Goal: Complete application form: Complete application form

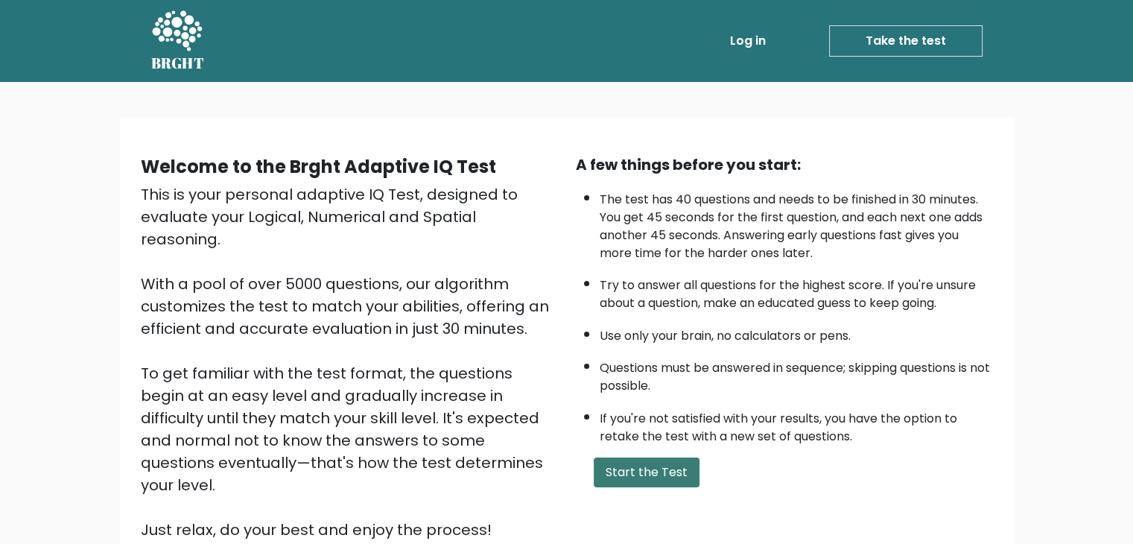
click at [632, 470] on button "Start the Test" at bounding box center [647, 472] width 106 height 30
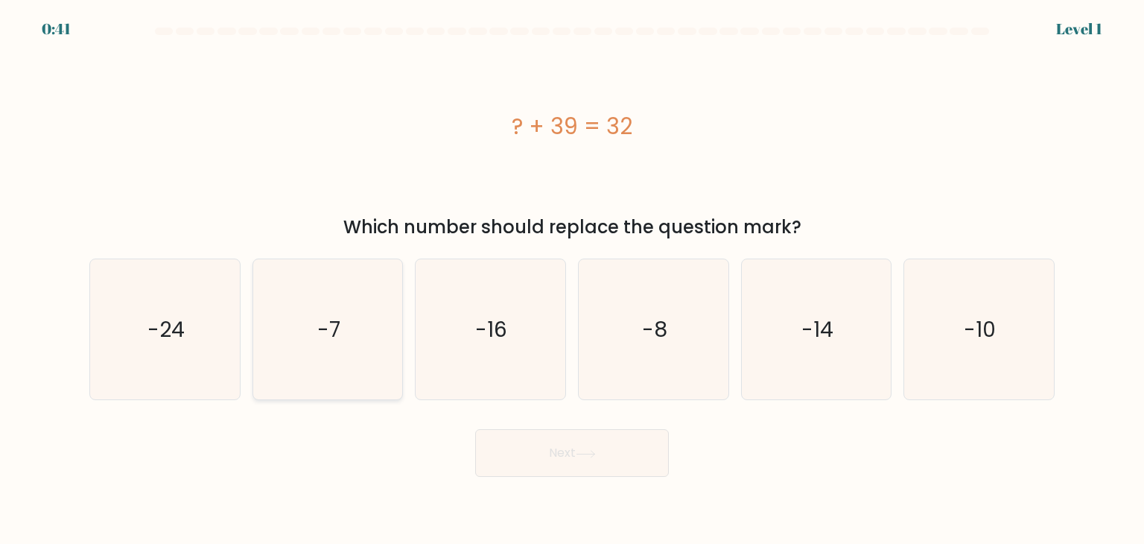
click at [355, 321] on icon "-7" at bounding box center [328, 329] width 140 height 140
click at [572, 279] on input "b. -7" at bounding box center [572, 275] width 1 height 7
radio input "true"
click at [538, 463] on button "Next" at bounding box center [572, 453] width 194 height 48
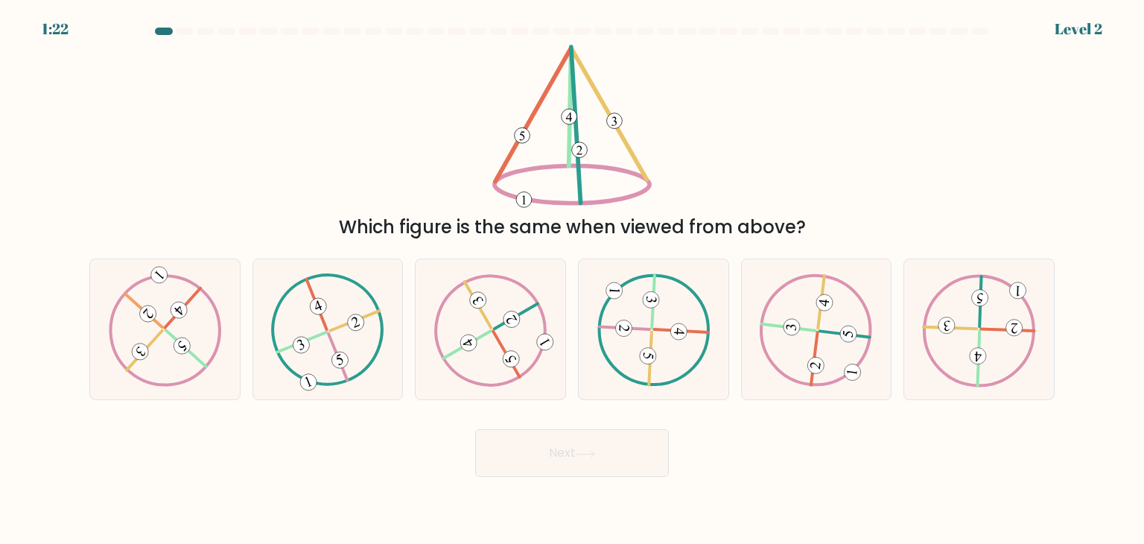
click at [482, 419] on div "Next" at bounding box center [571, 447] width 983 height 59
click at [502, 328] on icon at bounding box center [490, 329] width 113 height 112
click at [572, 279] on input "c." at bounding box center [572, 275] width 1 height 7
radio input "true"
click at [551, 474] on button "Next" at bounding box center [572, 453] width 194 height 48
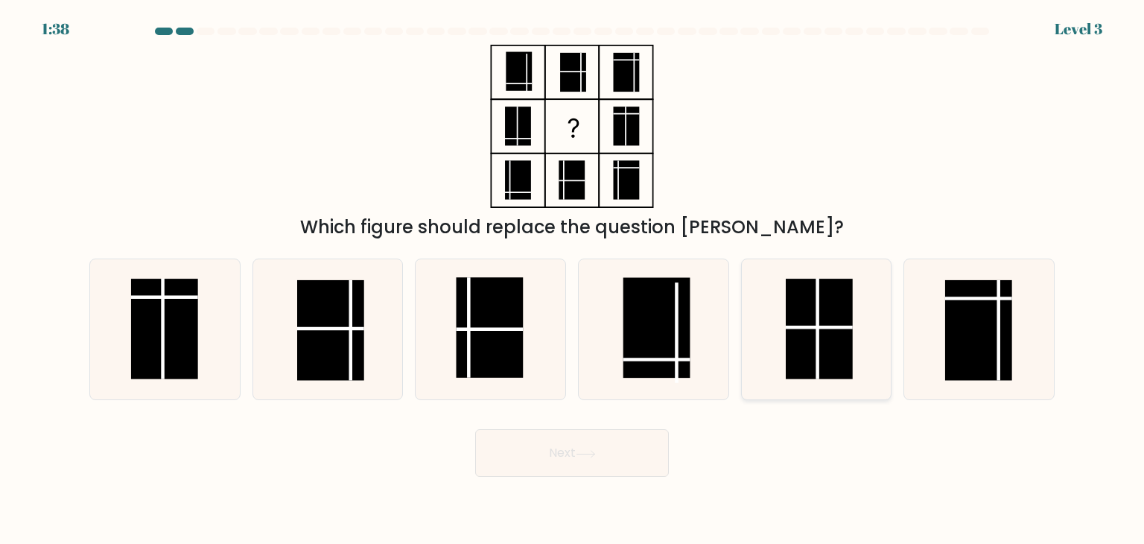
click at [806, 334] on rect at bounding box center [819, 329] width 67 height 101
click at [573, 279] on input "e." at bounding box center [572, 275] width 1 height 7
radio input "true"
click at [597, 448] on button "Next" at bounding box center [572, 453] width 194 height 48
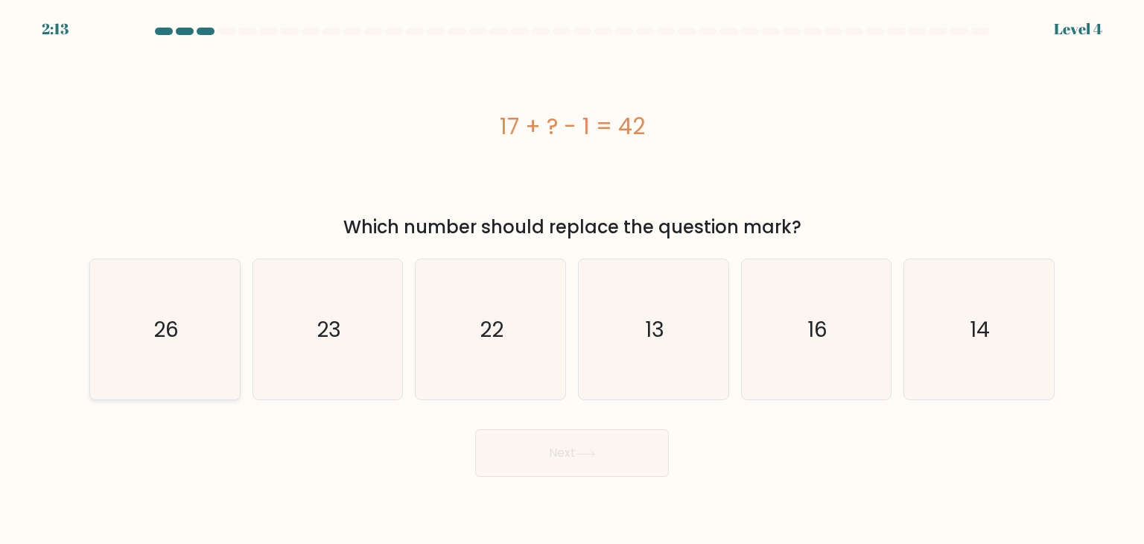
click at [150, 304] on icon "26" at bounding box center [165, 329] width 140 height 140
click at [572, 279] on input "a. 26" at bounding box center [572, 275] width 1 height 7
radio input "true"
click at [576, 455] on button "Next" at bounding box center [572, 453] width 194 height 48
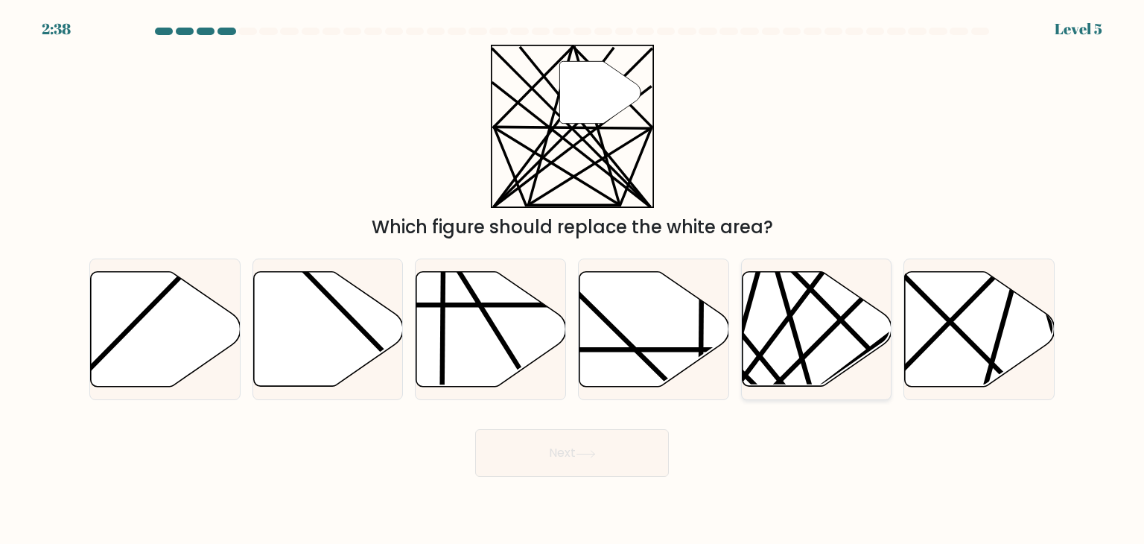
click at [809, 323] on icon at bounding box center [817, 329] width 150 height 115
click at [573, 279] on input "e." at bounding box center [572, 275] width 1 height 7
radio input "true"
click at [583, 463] on button "Next" at bounding box center [572, 453] width 194 height 48
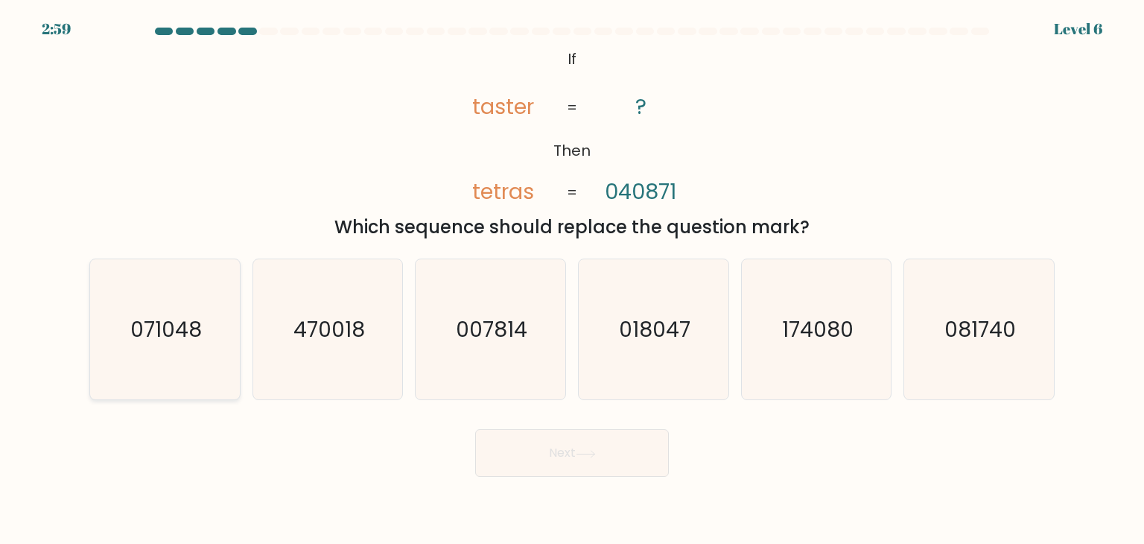
click at [144, 314] on icon "071048" at bounding box center [165, 329] width 140 height 140
click at [572, 279] on input "a. 071048" at bounding box center [572, 275] width 1 height 7
radio input "true"
click at [557, 430] on button "Next" at bounding box center [572, 453] width 194 height 48
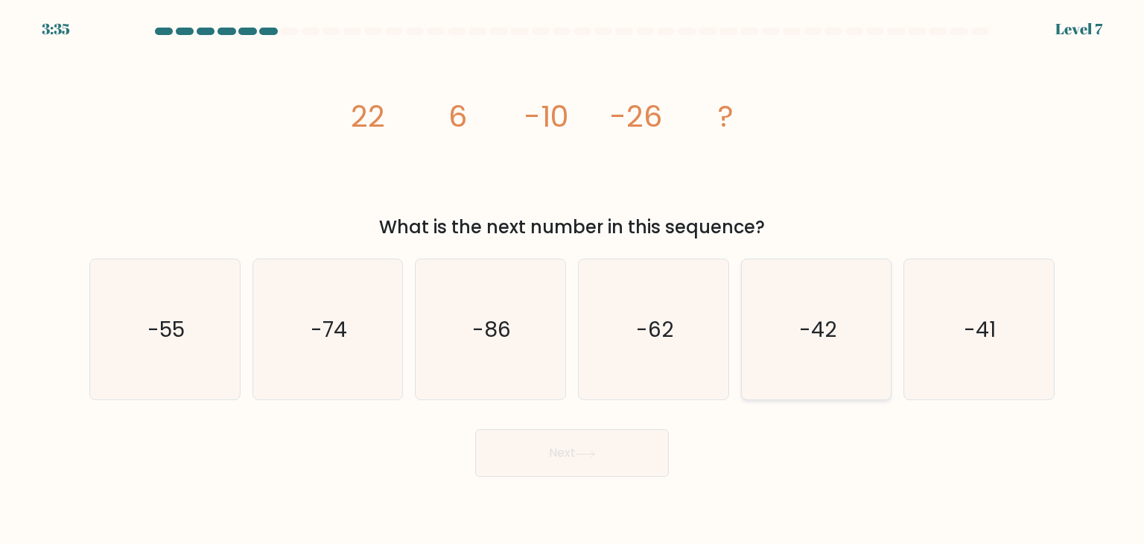
click at [804, 298] on icon "-42" at bounding box center [816, 329] width 140 height 140
click at [812, 373] on icon "-42" at bounding box center [816, 329] width 140 height 140
click at [573, 279] on input "e. -42" at bounding box center [572, 275] width 1 height 7
radio input "true"
click at [605, 445] on button "Next" at bounding box center [572, 453] width 194 height 48
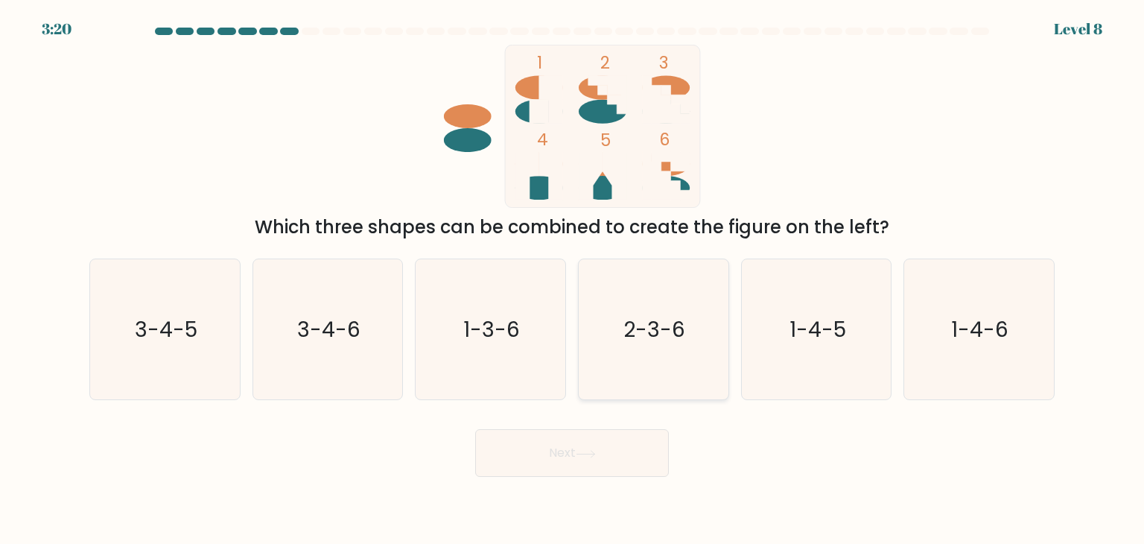
click at [638, 321] on text "2-3-6" at bounding box center [655, 329] width 62 height 30
click at [573, 279] on input "d. 2-3-6" at bounding box center [572, 275] width 1 height 7
radio input "true"
click at [580, 448] on button "Next" at bounding box center [572, 453] width 194 height 48
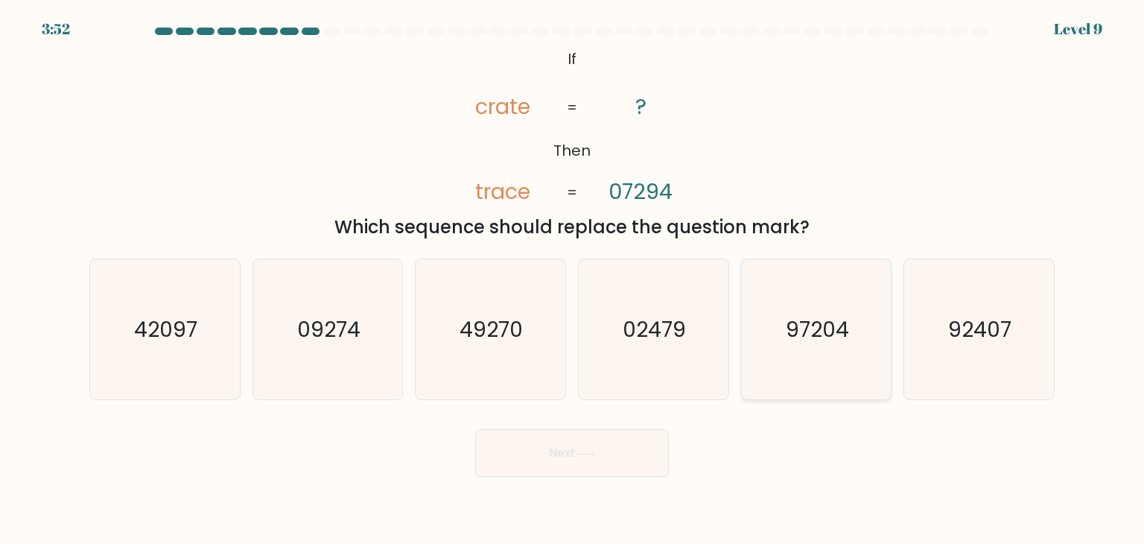
click at [784, 317] on icon "97204" at bounding box center [816, 329] width 140 height 140
click at [573, 279] on input "e. 97204" at bounding box center [572, 275] width 1 height 7
radio input "true"
click at [545, 449] on button "Next" at bounding box center [572, 453] width 194 height 48
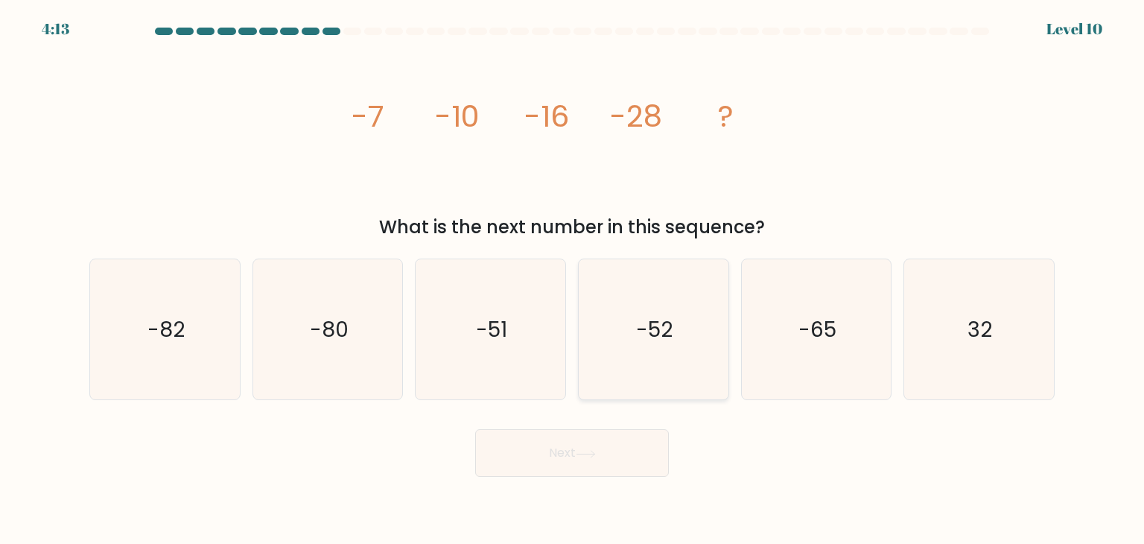
click at [664, 358] on icon "-52" at bounding box center [653, 329] width 140 height 140
click at [573, 279] on input "d. -52" at bounding box center [572, 275] width 1 height 7
radio input "true"
click at [576, 456] on button "Next" at bounding box center [572, 453] width 194 height 48
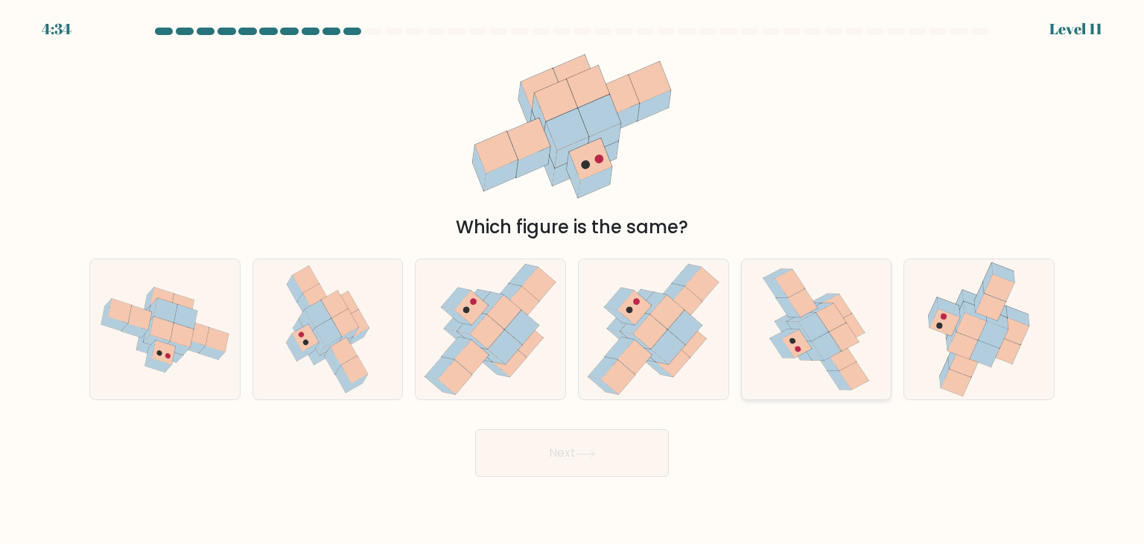
click at [819, 346] on icon at bounding box center [827, 346] width 30 height 28
click at [573, 279] on input "e." at bounding box center [572, 275] width 1 height 7
radio input "true"
click at [650, 451] on button "Next" at bounding box center [572, 453] width 194 height 48
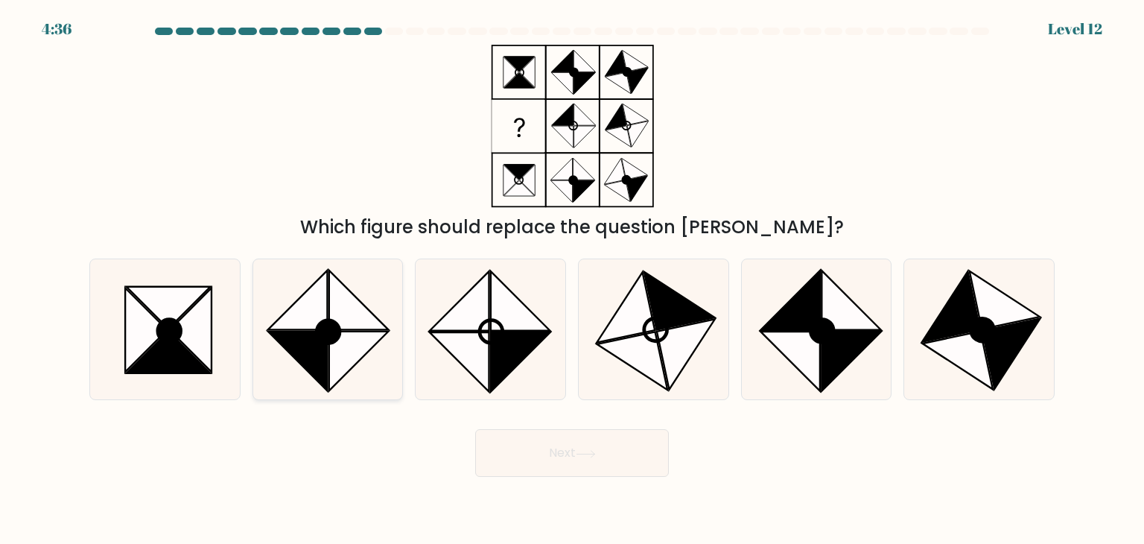
click at [258, 367] on icon at bounding box center [328, 329] width 140 height 140
click at [572, 279] on input "b." at bounding box center [572, 275] width 1 height 7
radio input "true"
click at [539, 461] on button "Next" at bounding box center [572, 453] width 194 height 48
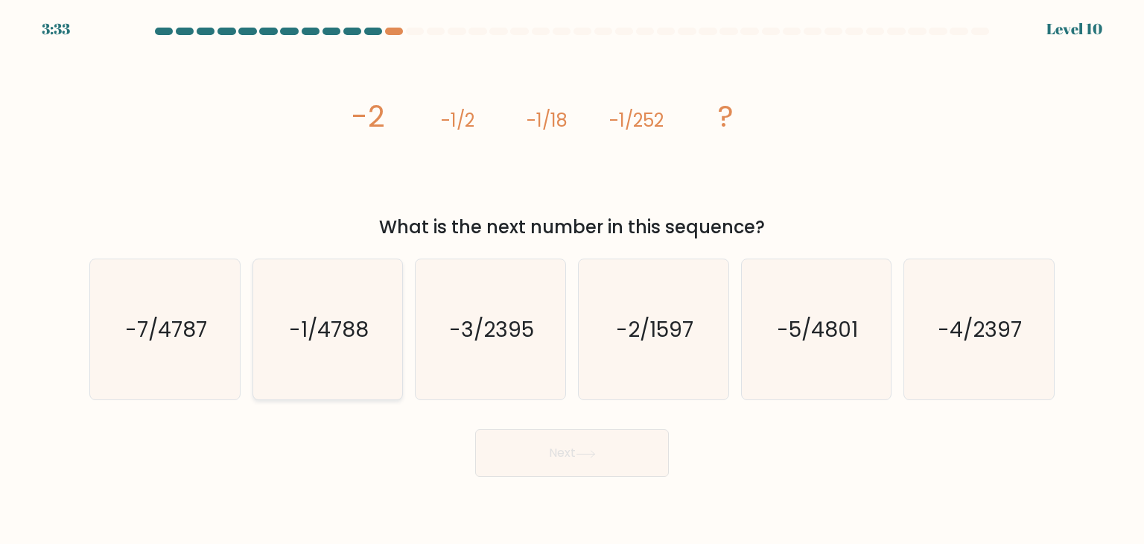
click at [325, 358] on icon "-1/4788" at bounding box center [328, 329] width 140 height 140
click at [572, 279] on input "b. -1/4788" at bounding box center [572, 275] width 1 height 7
radio input "true"
click at [527, 452] on button "Next" at bounding box center [572, 453] width 194 height 48
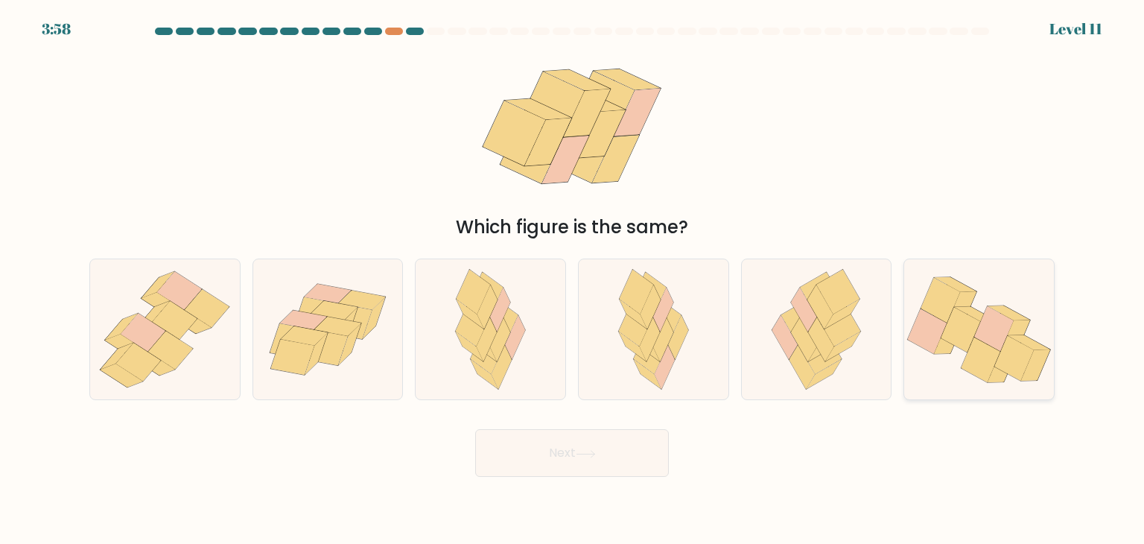
click at [930, 334] on icon at bounding box center [927, 330] width 39 height 45
click at [573, 279] on input "f." at bounding box center [572, 275] width 1 height 7
radio input "true"
click at [679, 358] on icon at bounding box center [654, 329] width 92 height 140
click at [573, 279] on input "d." at bounding box center [572, 275] width 1 height 7
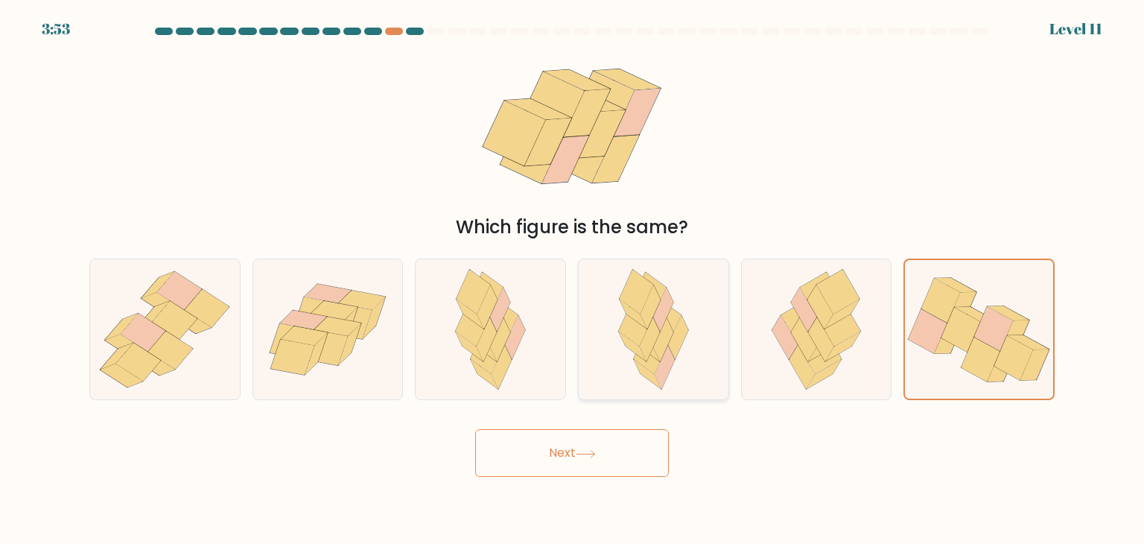
radio input "true"
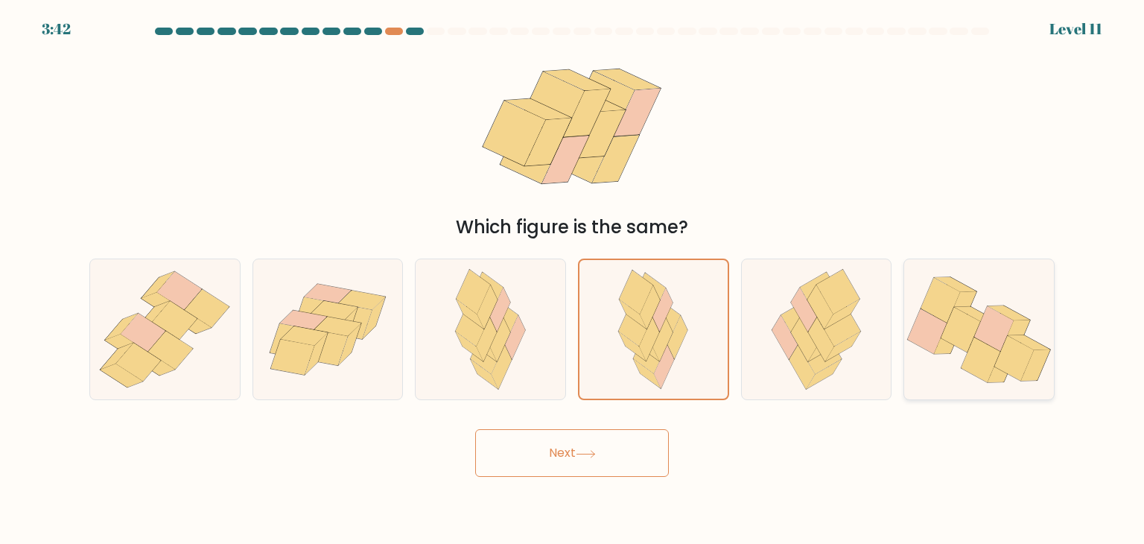
click at [1029, 349] on icon at bounding box center [1014, 357] width 39 height 45
click at [573, 279] on input "f." at bounding box center [572, 275] width 1 height 7
radio input "true"
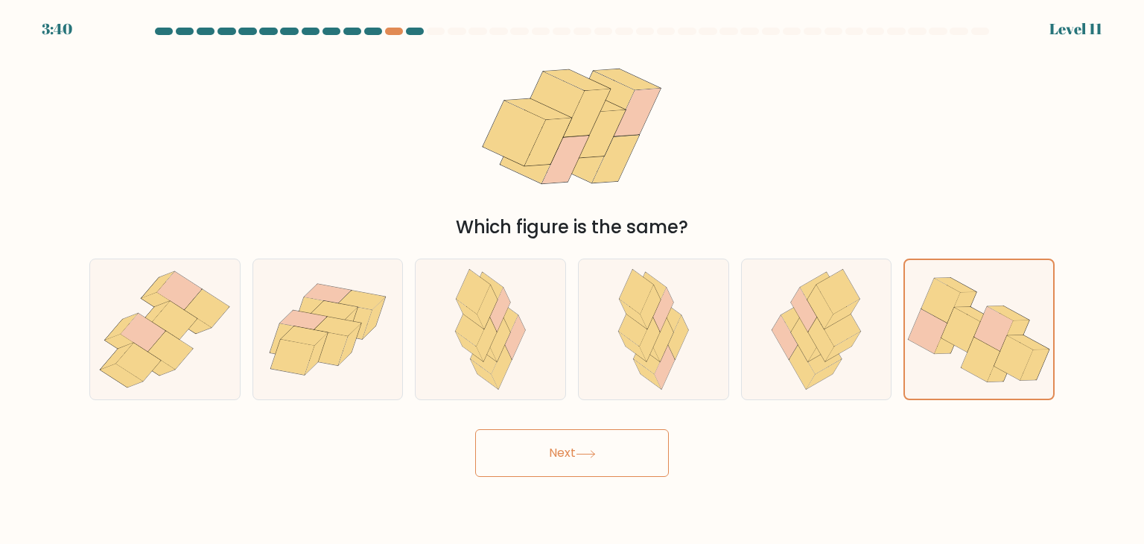
click at [524, 460] on button "Next" at bounding box center [572, 453] width 194 height 48
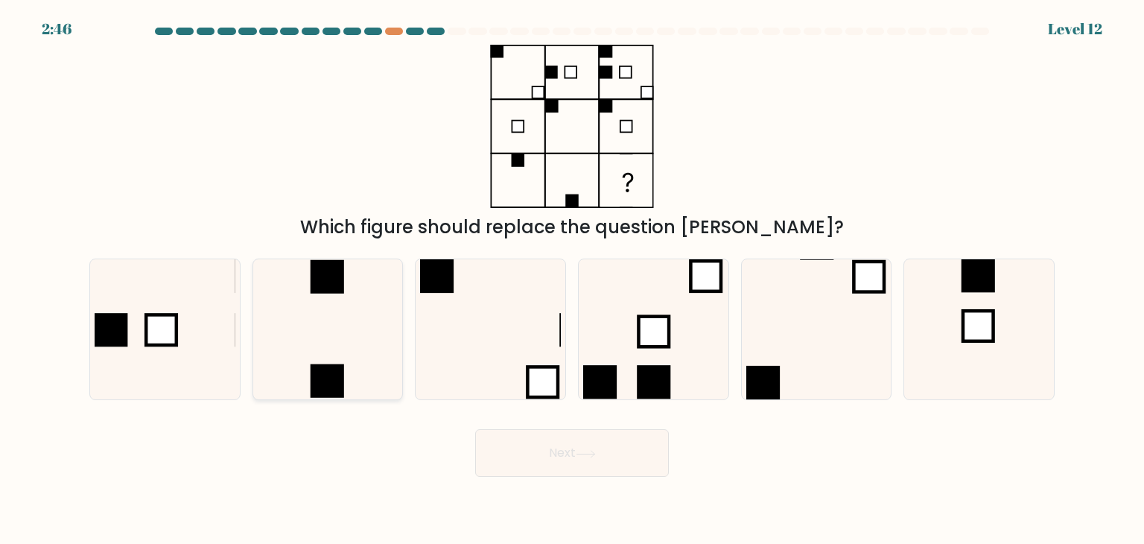
click at [287, 354] on icon at bounding box center [328, 329] width 140 height 140
click at [572, 279] on input "b." at bounding box center [572, 275] width 1 height 7
radio input "true"
click at [523, 461] on button "Next" at bounding box center [572, 453] width 194 height 48
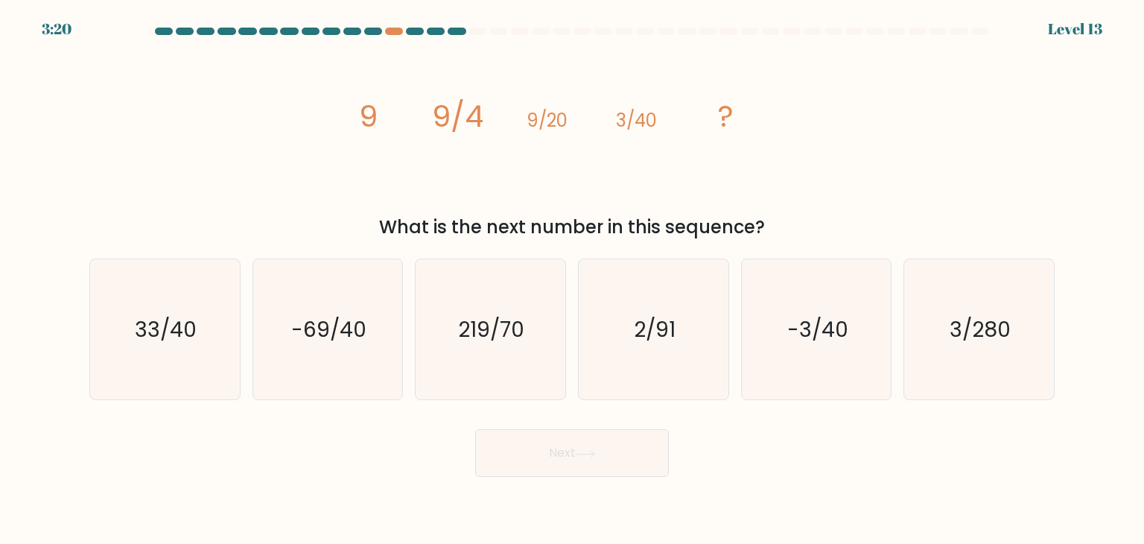
click at [384, 34] on at bounding box center [571, 31] width 837 height 7
click at [441, 15] on div "3:20 Level 13" at bounding box center [572, 9] width 1144 height 18
click at [452, 27] on div "3:20 Level 13" at bounding box center [572, 20] width 1144 height 40
click at [1020, 299] on icon "3/280" at bounding box center [979, 329] width 140 height 140
click at [573, 279] on input "f. 3/280" at bounding box center [572, 275] width 1 height 7
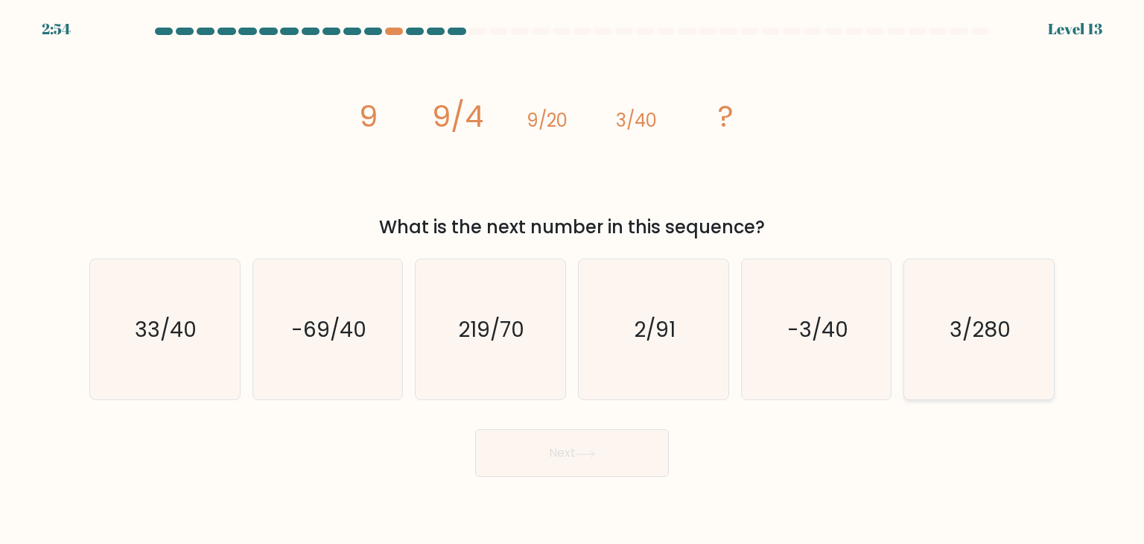
radio input "true"
click at [609, 433] on button "Next" at bounding box center [572, 453] width 194 height 48
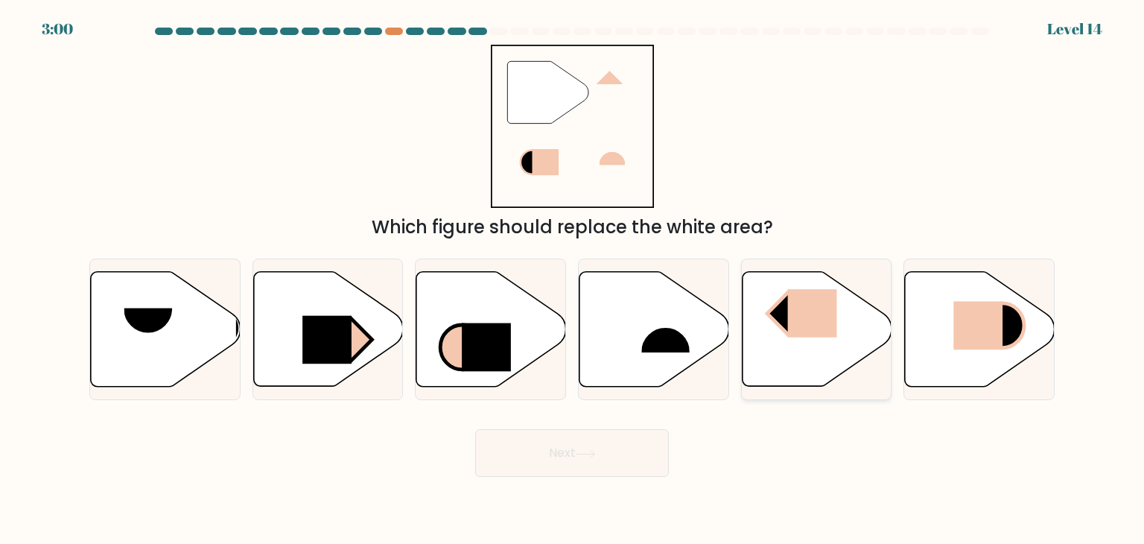
click at [780, 352] on icon at bounding box center [817, 329] width 150 height 115
click at [573, 279] on input "e." at bounding box center [572, 275] width 1 height 7
radio input "true"
click at [625, 460] on button "Next" at bounding box center [572, 453] width 194 height 48
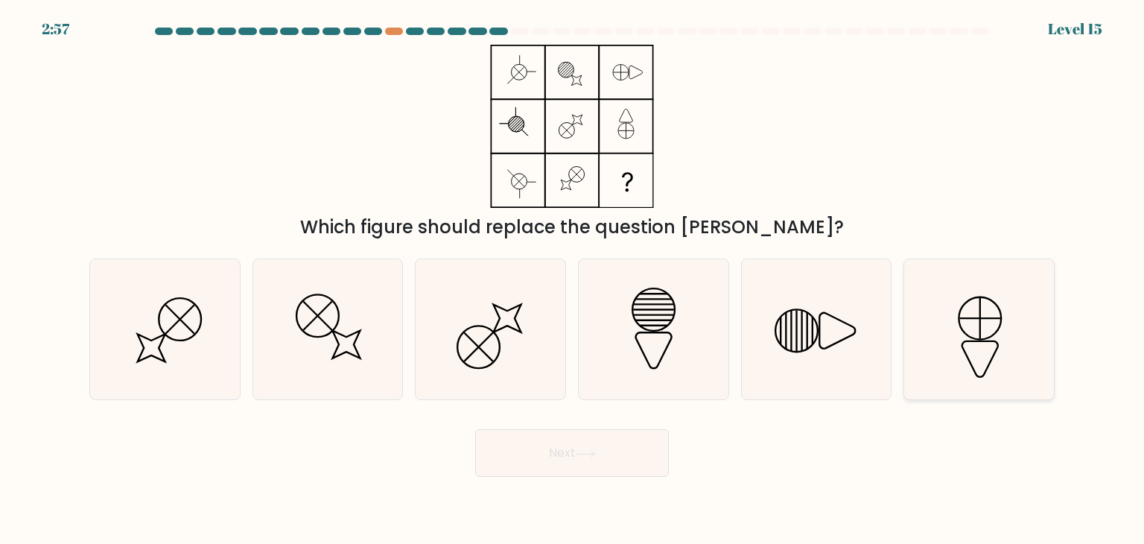
click at [967, 356] on icon at bounding box center [980, 359] width 36 height 36
click at [573, 279] on input "f." at bounding box center [572, 275] width 1 height 7
radio input "true"
click at [556, 457] on button "Next" at bounding box center [572, 453] width 194 height 48
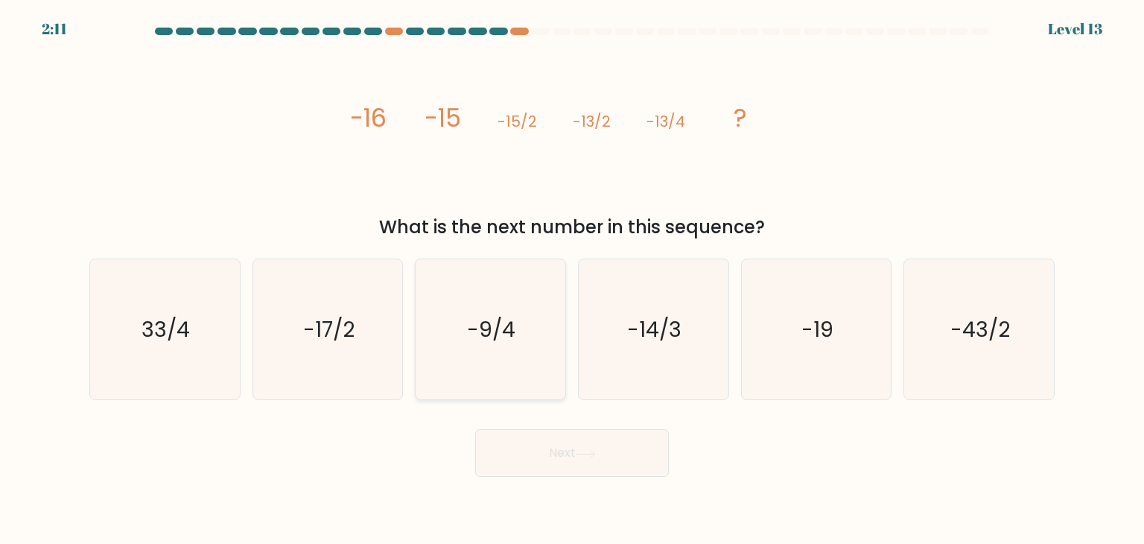
click at [504, 355] on icon "-9/4" at bounding box center [490, 329] width 140 height 140
click at [572, 279] on input "c. -9/4" at bounding box center [572, 275] width 1 height 7
radio input "true"
click at [515, 457] on button "Next" at bounding box center [572, 453] width 194 height 48
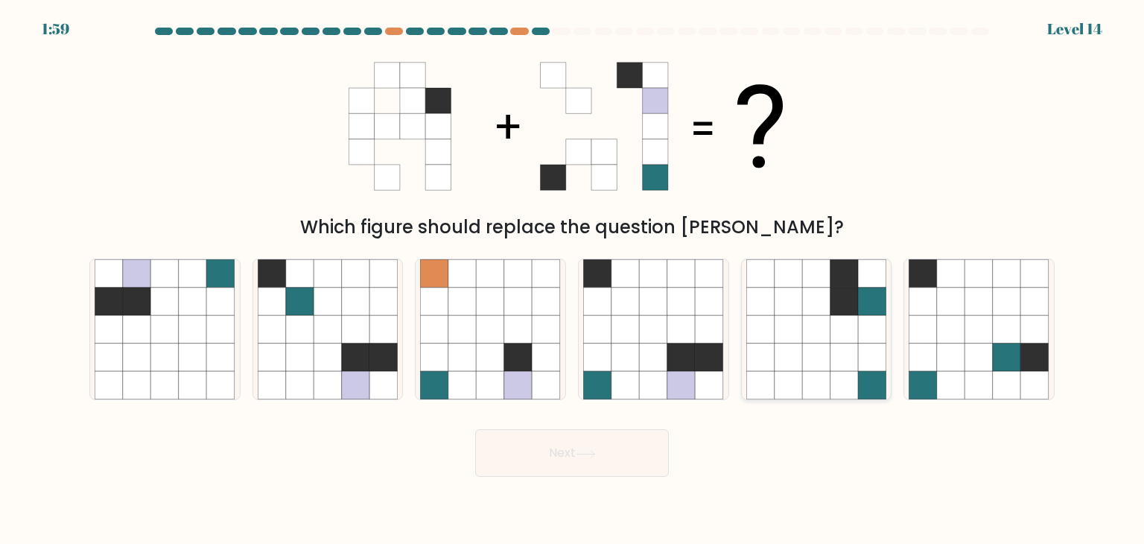
click at [848, 321] on icon at bounding box center [845, 329] width 28 height 28
click at [573, 279] on input "e." at bounding box center [572, 275] width 1 height 7
radio input "true"
click at [656, 328] on icon at bounding box center [654, 329] width 28 height 28
click at [573, 279] on input "d." at bounding box center [572, 275] width 1 height 7
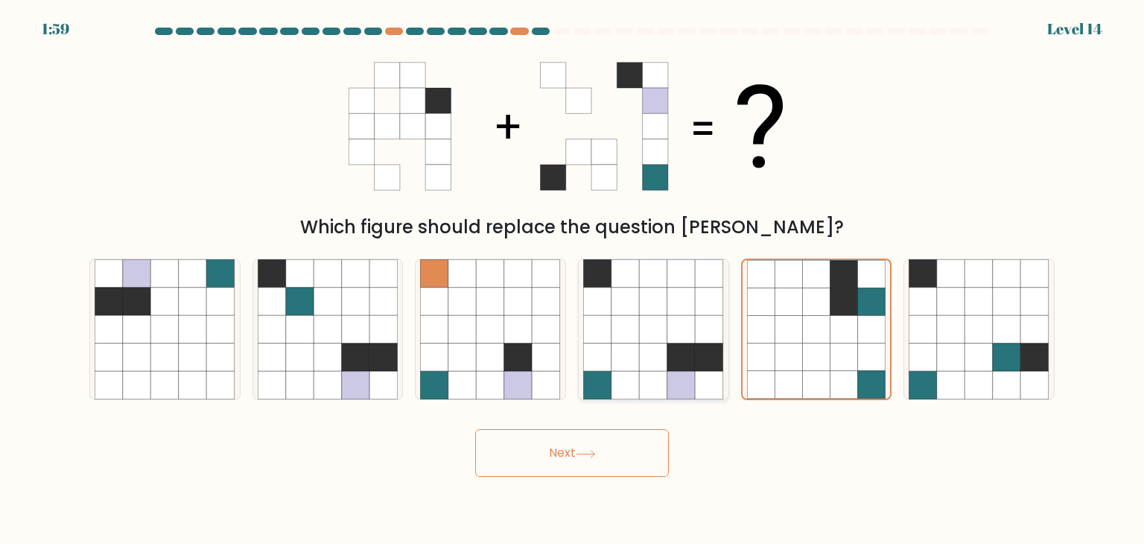
radio input "true"
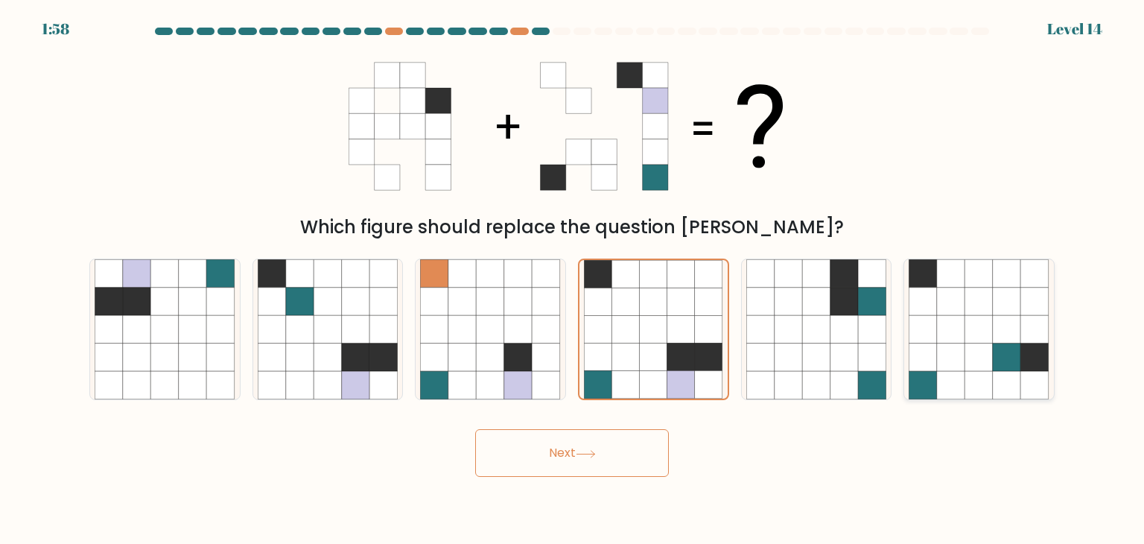
click at [969, 325] on icon at bounding box center [979, 329] width 28 height 28
click at [573, 279] on input "f." at bounding box center [572, 275] width 1 height 7
radio input "true"
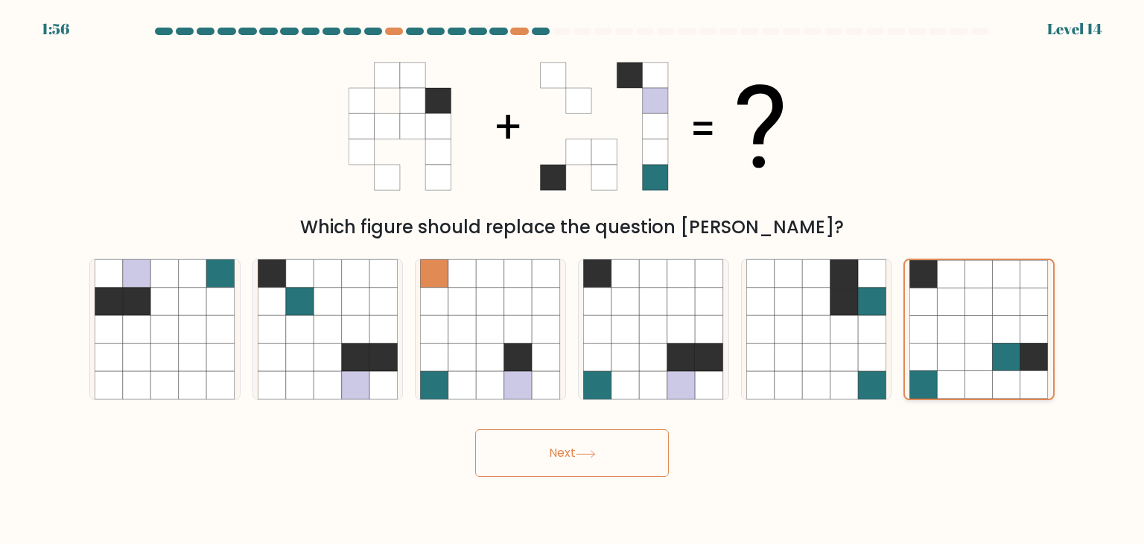
click at [962, 328] on icon at bounding box center [952, 330] width 28 height 28
click at [573, 279] on input "f." at bounding box center [572, 275] width 1 height 7
click at [372, 330] on icon at bounding box center [383, 329] width 28 height 28
click at [572, 279] on input "b." at bounding box center [572, 275] width 1 height 7
radio input "true"
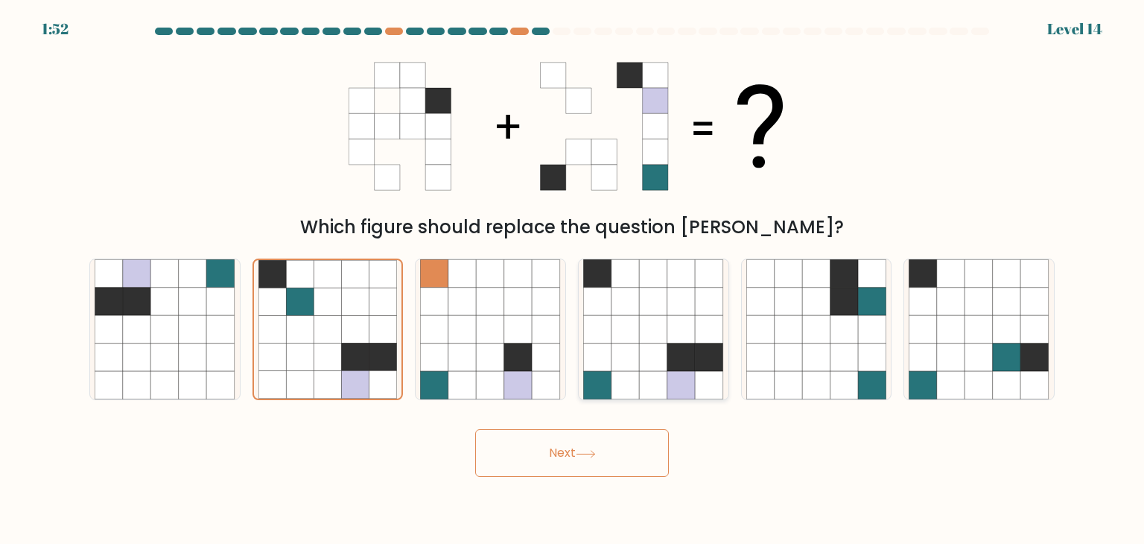
click at [665, 326] on icon at bounding box center [654, 329] width 28 height 28
click at [573, 279] on input "d." at bounding box center [572, 275] width 1 height 7
radio input "true"
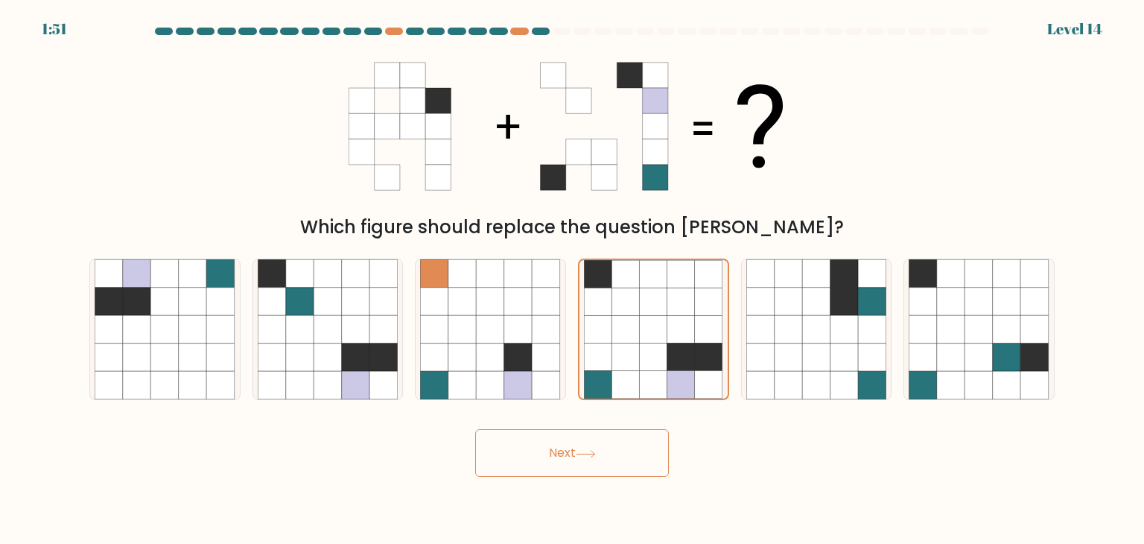
click at [580, 450] on icon at bounding box center [586, 454] width 20 height 8
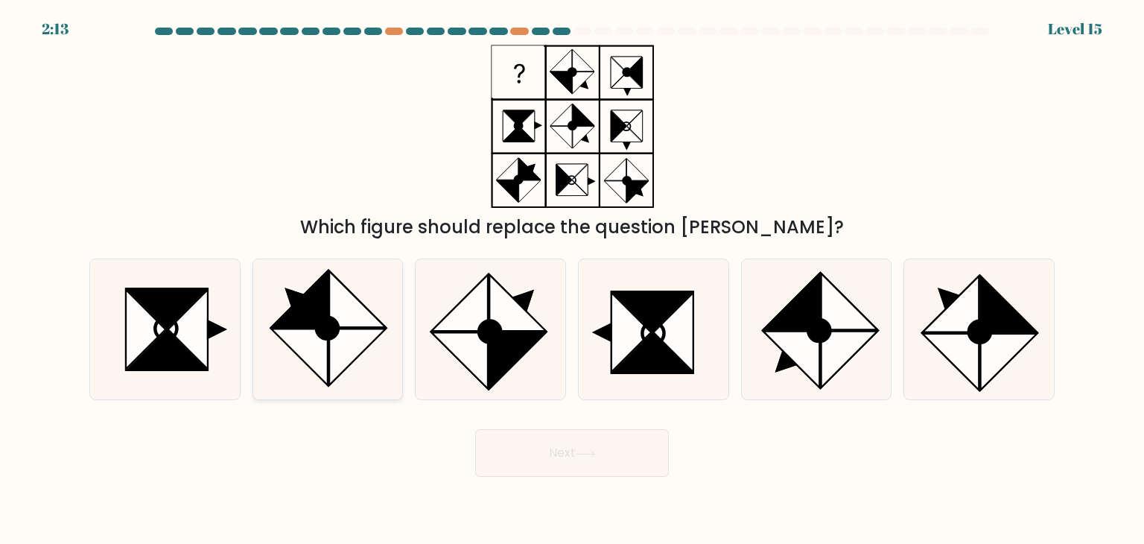
click at [402, 358] on div at bounding box center [328, 329] width 151 height 142
click at [572, 279] on input "b." at bounding box center [572, 275] width 1 height 7
radio input "true"
click at [504, 448] on button "Next" at bounding box center [572, 453] width 194 height 48
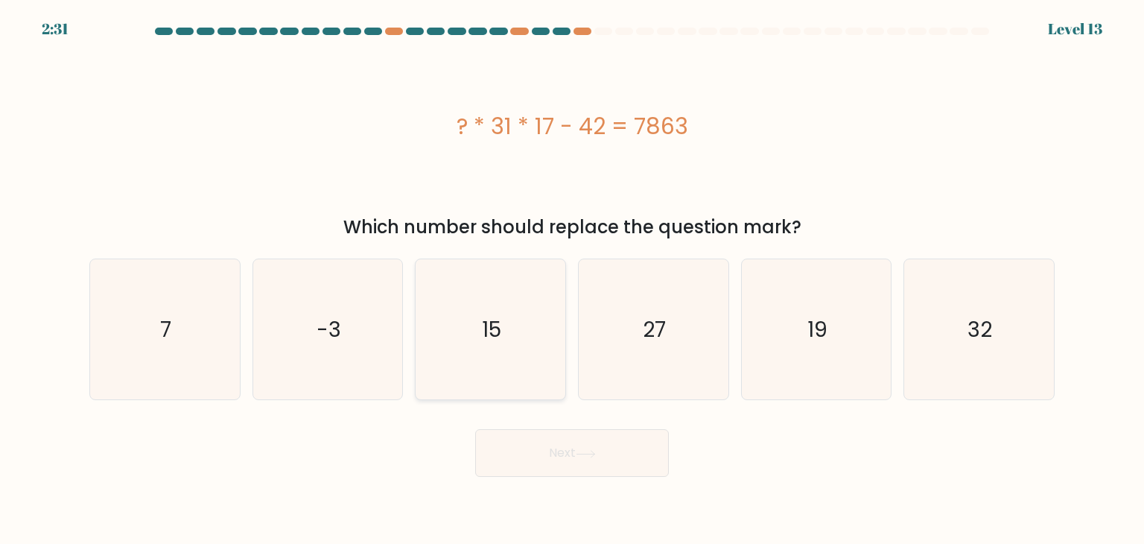
click at [514, 279] on icon "15" at bounding box center [490, 329] width 140 height 140
click at [572, 279] on input "c. 15" at bounding box center [572, 275] width 1 height 7
radio input "true"
click at [542, 438] on button "Next" at bounding box center [572, 453] width 194 height 48
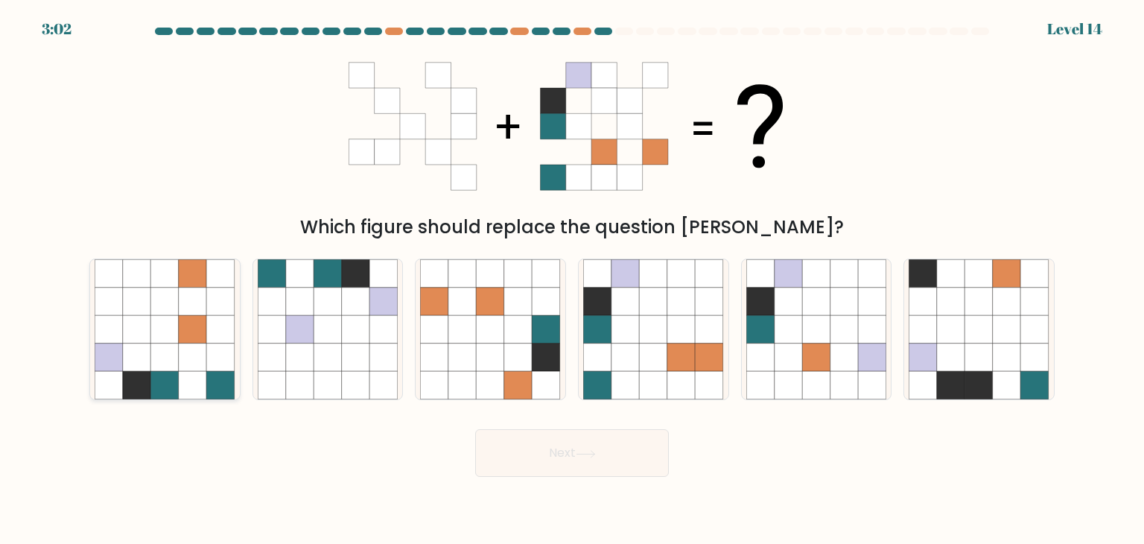
click at [229, 370] on icon at bounding box center [221, 357] width 28 height 28
click at [572, 279] on input "a." at bounding box center [572, 275] width 1 height 7
radio input "true"
click at [517, 445] on button "Next" at bounding box center [572, 453] width 194 height 48
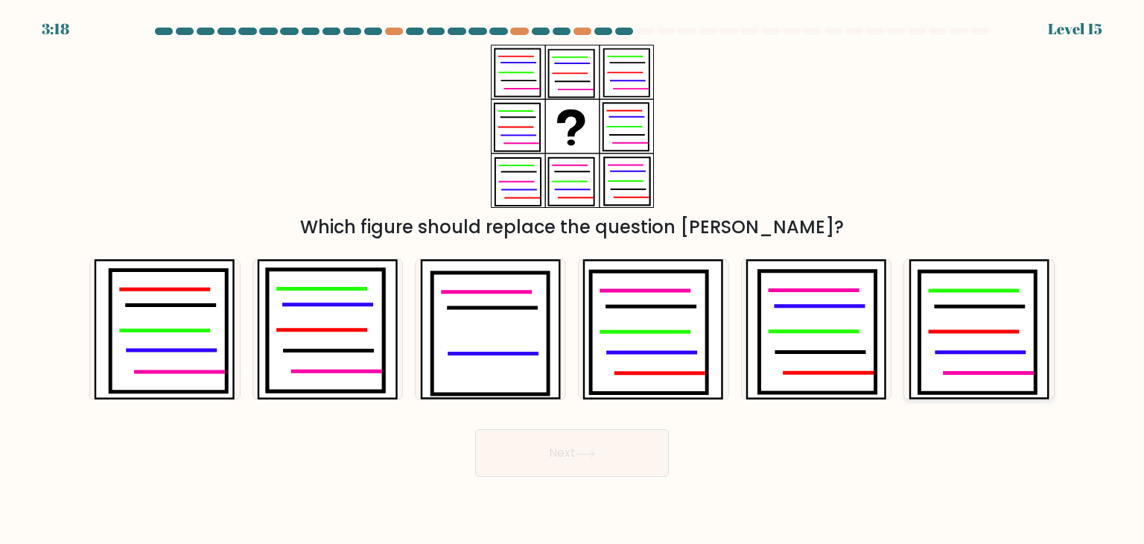
click at [977, 334] on icon at bounding box center [977, 332] width 116 height 122
click at [573, 279] on input "f." at bounding box center [572, 275] width 1 height 7
radio input "true"
click at [574, 463] on button "Next" at bounding box center [572, 453] width 194 height 48
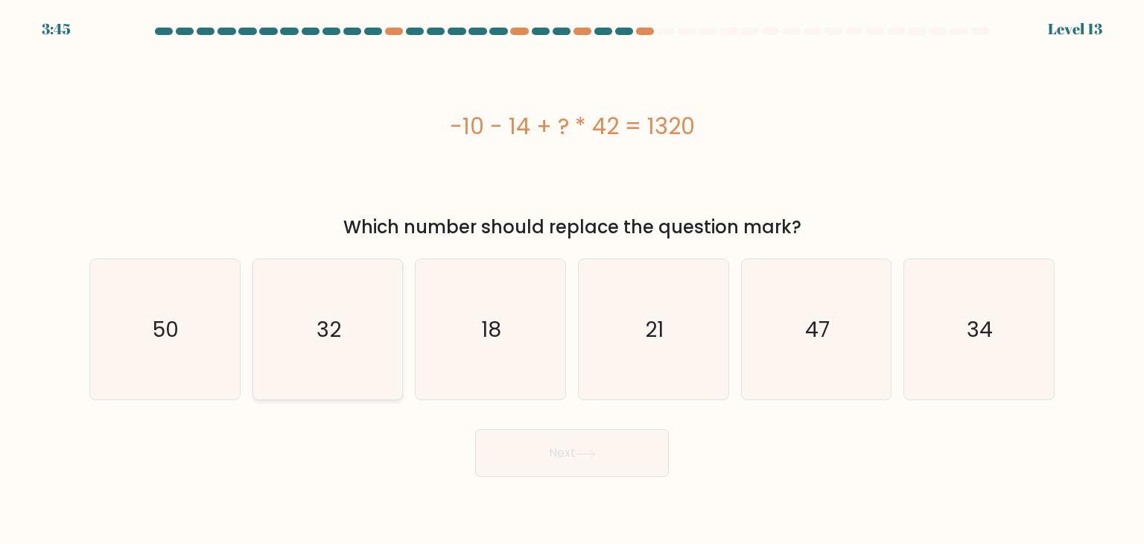
click at [331, 321] on text "32" at bounding box center [329, 329] width 25 height 30
click at [572, 279] on input "b. 32" at bounding box center [572, 275] width 1 height 7
radio input "true"
click at [515, 460] on button "Next" at bounding box center [572, 453] width 194 height 48
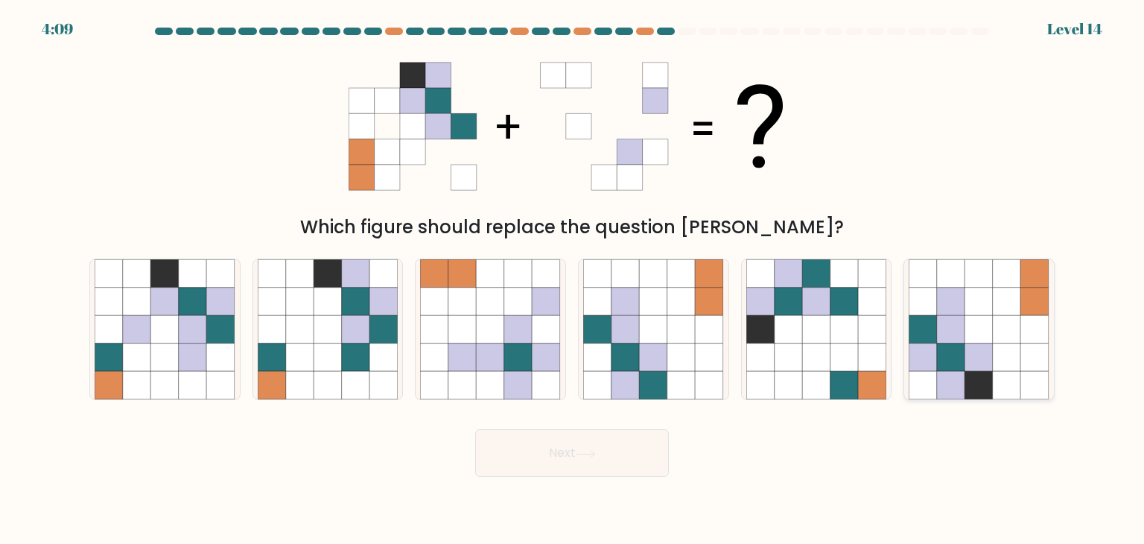
click at [1032, 331] on icon at bounding box center [1035, 329] width 28 height 28
click at [573, 279] on input "f." at bounding box center [572, 275] width 1 height 7
radio input "true"
click at [576, 463] on button "Next" at bounding box center [572, 453] width 194 height 48
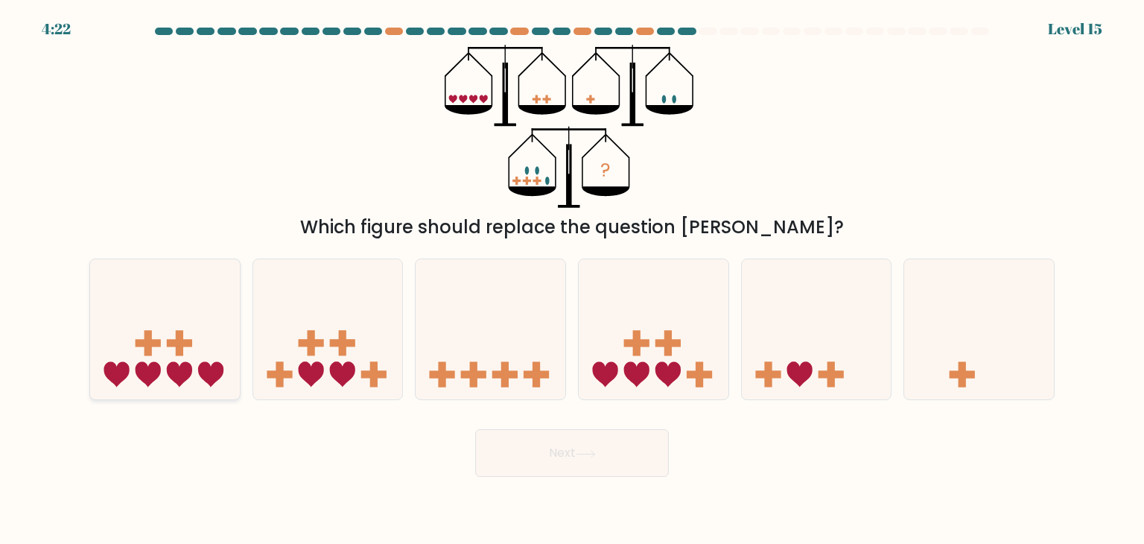
click at [157, 305] on icon at bounding box center [165, 329] width 150 height 124
click at [572, 279] on input "a." at bounding box center [572, 275] width 1 height 7
radio input "true"
click at [320, 348] on icon at bounding box center [328, 329] width 150 height 124
click at [572, 279] on input "b." at bounding box center [572, 275] width 1 height 7
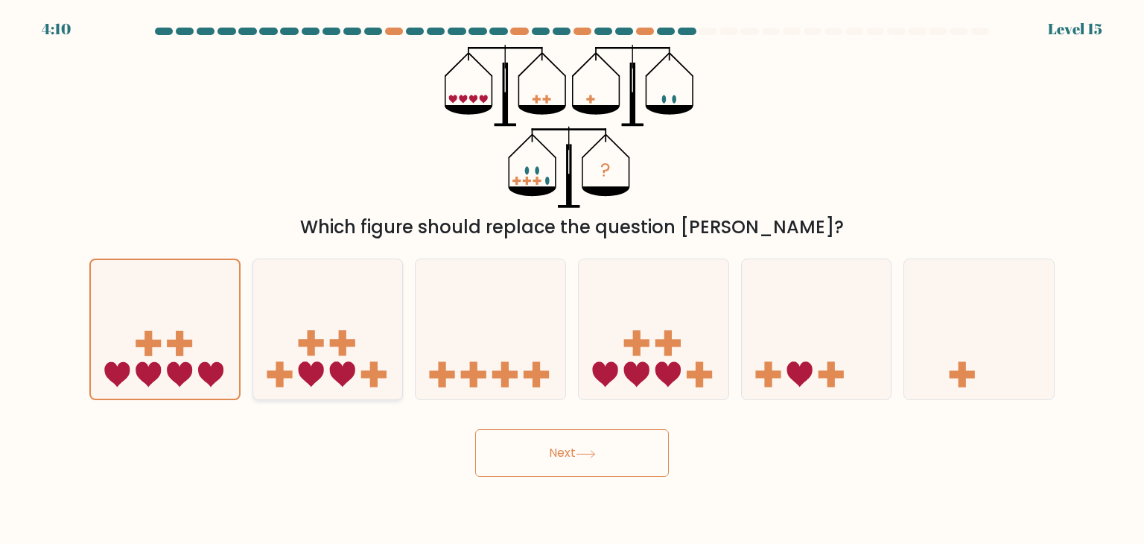
radio input "true"
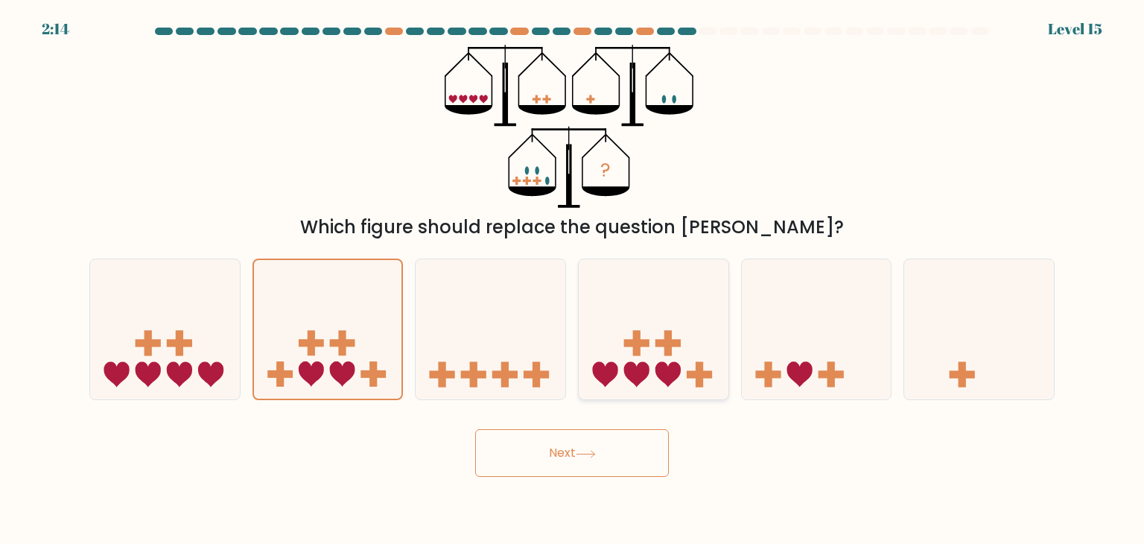
drag, startPoint x: 641, startPoint y: 367, endPoint x: 637, endPoint y: 376, distance: 9.7
click at [641, 368] on icon at bounding box center [636, 374] width 25 height 25
click at [573, 279] on input "d." at bounding box center [572, 275] width 1 height 7
radio input "true"
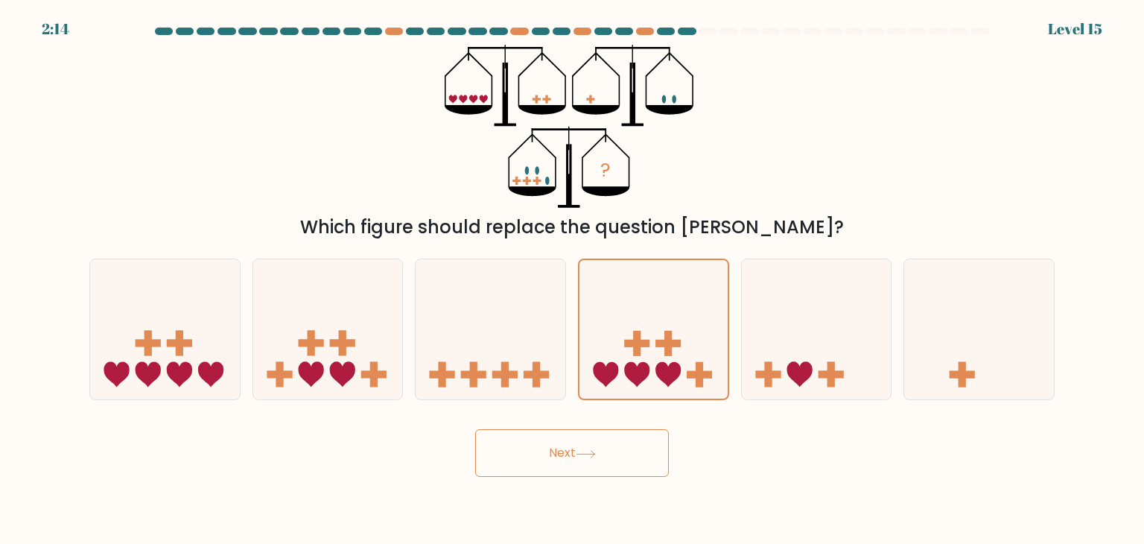
click at [587, 457] on icon at bounding box center [586, 454] width 20 height 8
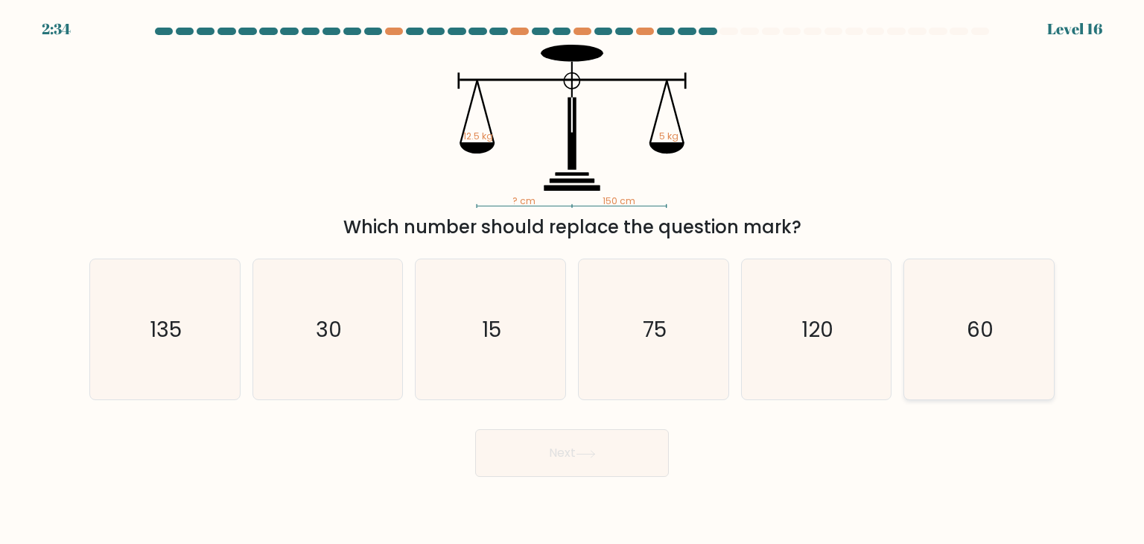
click at [987, 350] on icon "60" at bounding box center [979, 329] width 140 height 140
click at [573, 279] on input "f. 60" at bounding box center [572, 275] width 1 height 7
radio input "true"
click at [612, 457] on button "Next" at bounding box center [572, 453] width 194 height 48
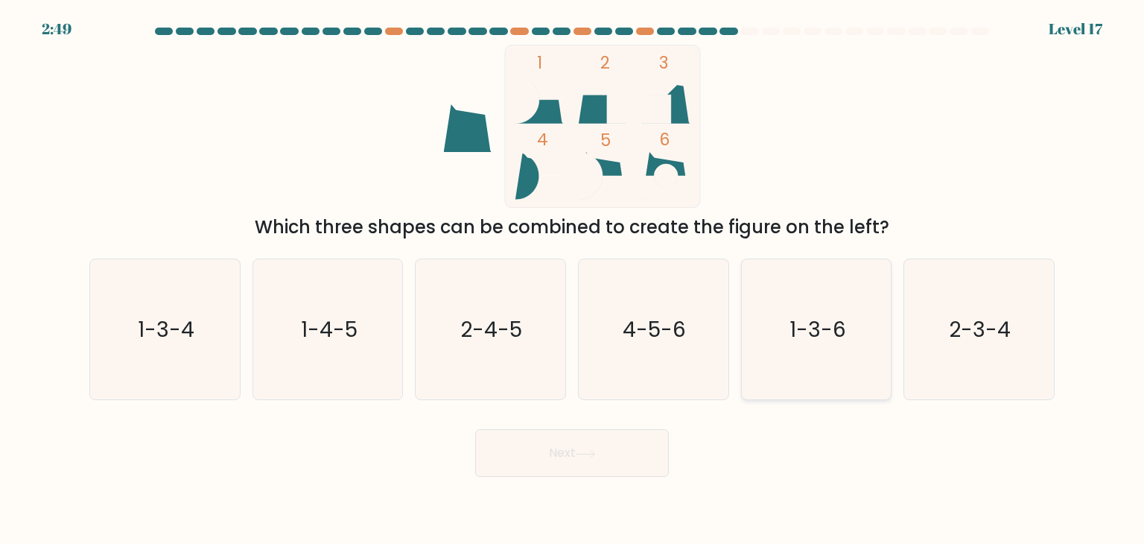
click at [860, 341] on icon "1-3-6" at bounding box center [816, 329] width 140 height 140
click at [573, 279] on input "e. 1-3-6" at bounding box center [572, 275] width 1 height 7
radio input "true"
click at [633, 448] on button "Next" at bounding box center [572, 453] width 194 height 48
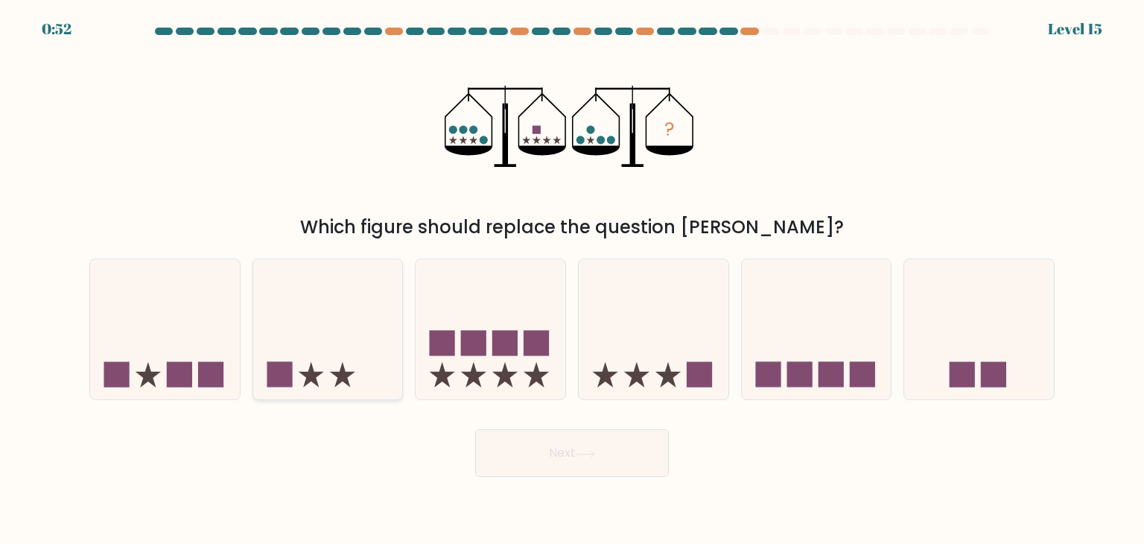
click at [346, 373] on icon at bounding box center [342, 374] width 25 height 25
click at [572, 279] on input "b." at bounding box center [572, 275] width 1 height 7
radio input "true"
click at [542, 441] on button "Next" at bounding box center [572, 453] width 194 height 48
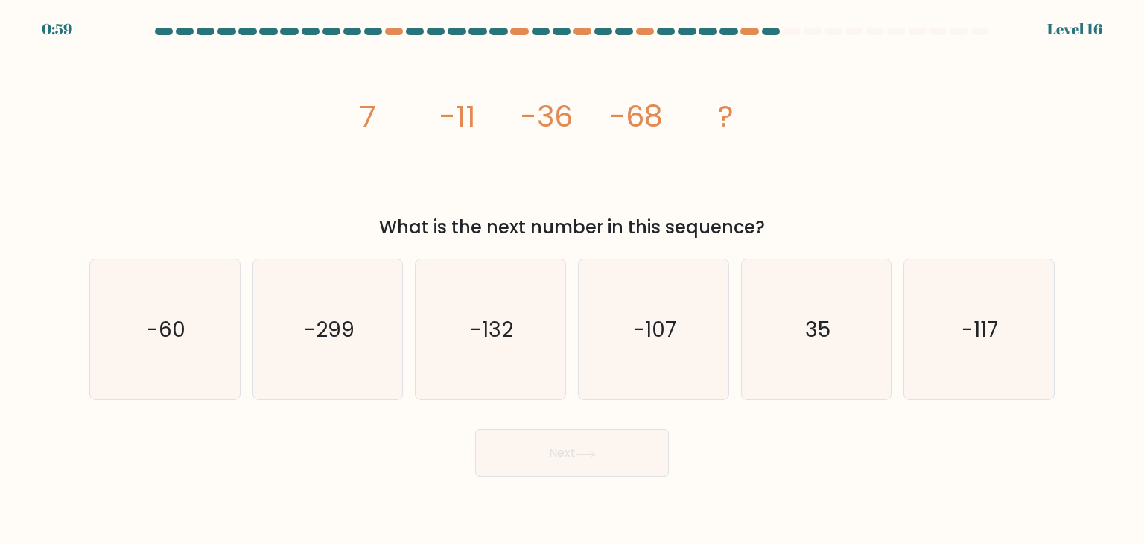
drag, startPoint x: 628, startPoint y: 80, endPoint x: 451, endPoint y: 121, distance: 181.9
click at [451, 121] on tspan "-11" at bounding box center [457, 116] width 36 height 42
drag, startPoint x: 451, startPoint y: 121, endPoint x: 283, endPoint y: 139, distance: 168.5
click at [283, 139] on div "image/svg+xml 7 -11 -36 -68 ? What is the next number in this sequence?" at bounding box center [571, 143] width 983 height 196
click at [611, 301] on icon "-107" at bounding box center [653, 329] width 140 height 140
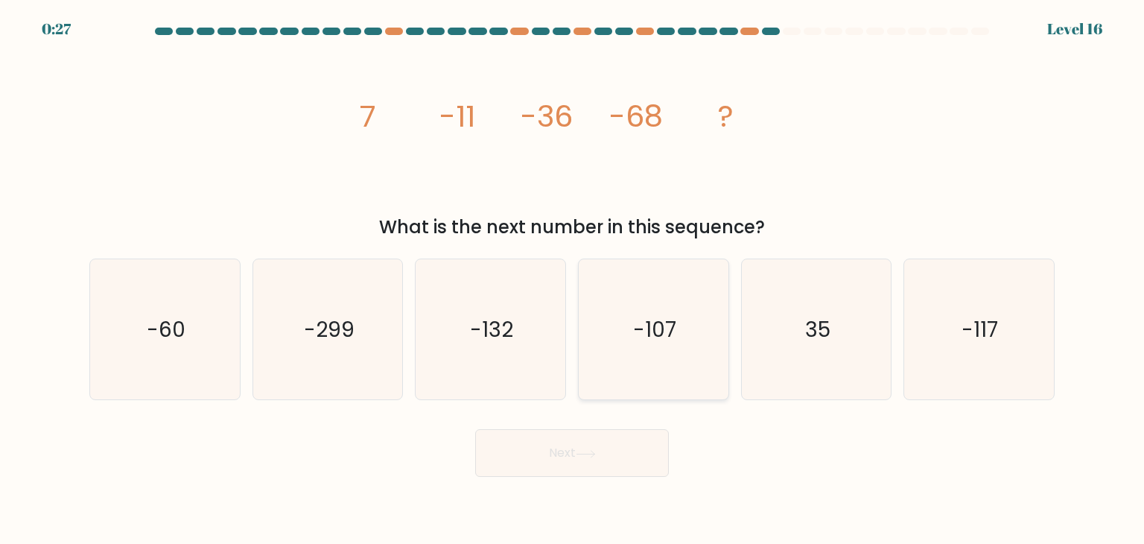
click at [573, 279] on input "d. -107" at bounding box center [572, 275] width 1 height 7
radio input "true"
click at [568, 442] on button "Next" at bounding box center [572, 453] width 194 height 48
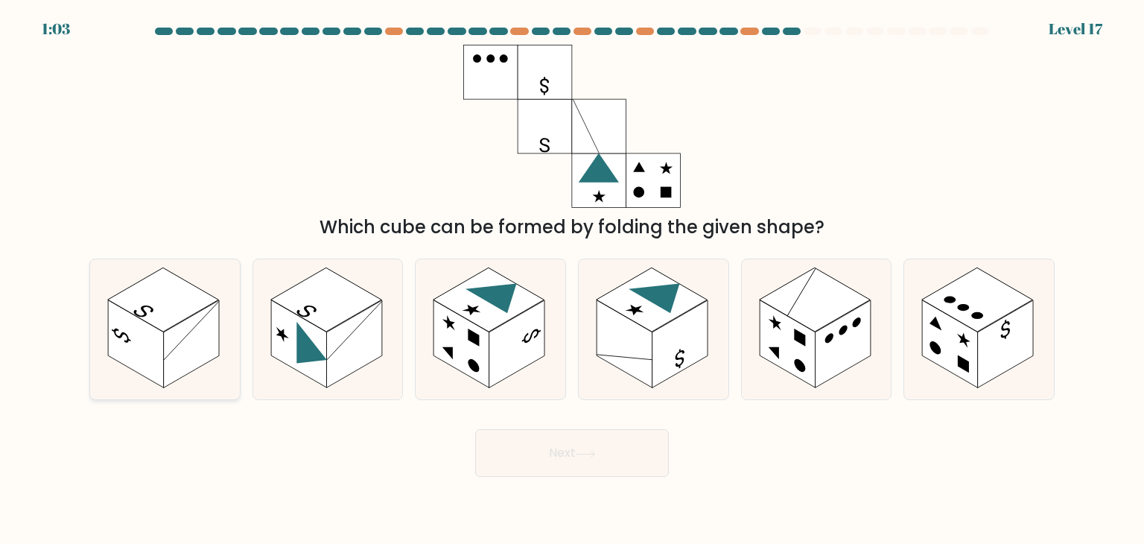
click at [190, 346] on rect at bounding box center [192, 344] width 56 height 88
click at [572, 279] on input "a." at bounding box center [572, 275] width 1 height 7
radio input "true"
click at [494, 449] on button "Next" at bounding box center [572, 453] width 194 height 48
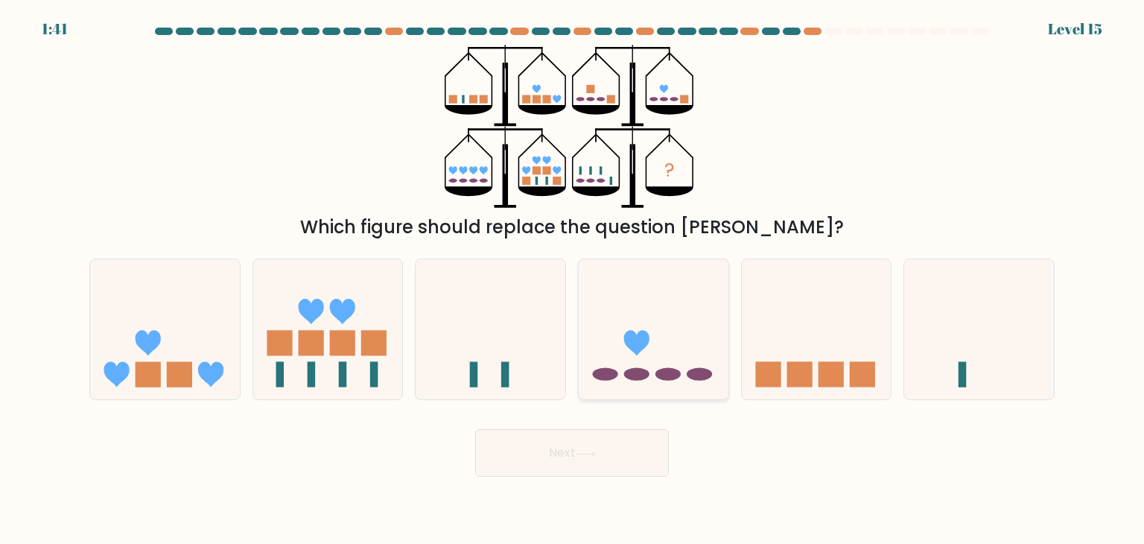
click at [604, 336] on icon at bounding box center [654, 329] width 150 height 124
click at [573, 279] on input "d." at bounding box center [572, 275] width 1 height 7
radio input "true"
click at [573, 466] on button "Next" at bounding box center [572, 453] width 194 height 48
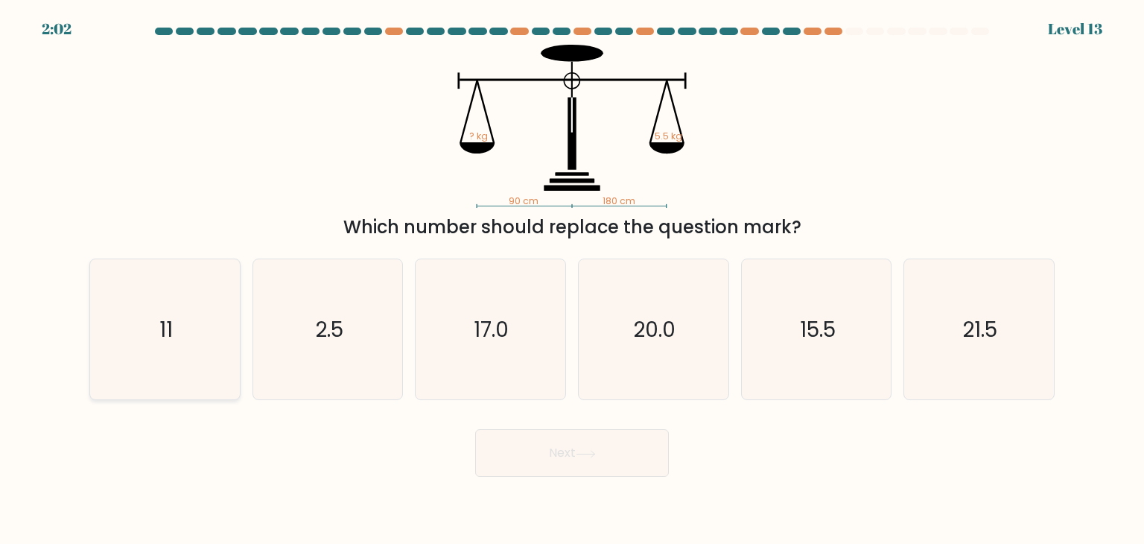
click at [204, 317] on icon "11" at bounding box center [165, 329] width 140 height 140
click at [572, 279] on input "a. 11" at bounding box center [572, 275] width 1 height 7
radio input "true"
click at [564, 466] on button "Next" at bounding box center [572, 453] width 194 height 48
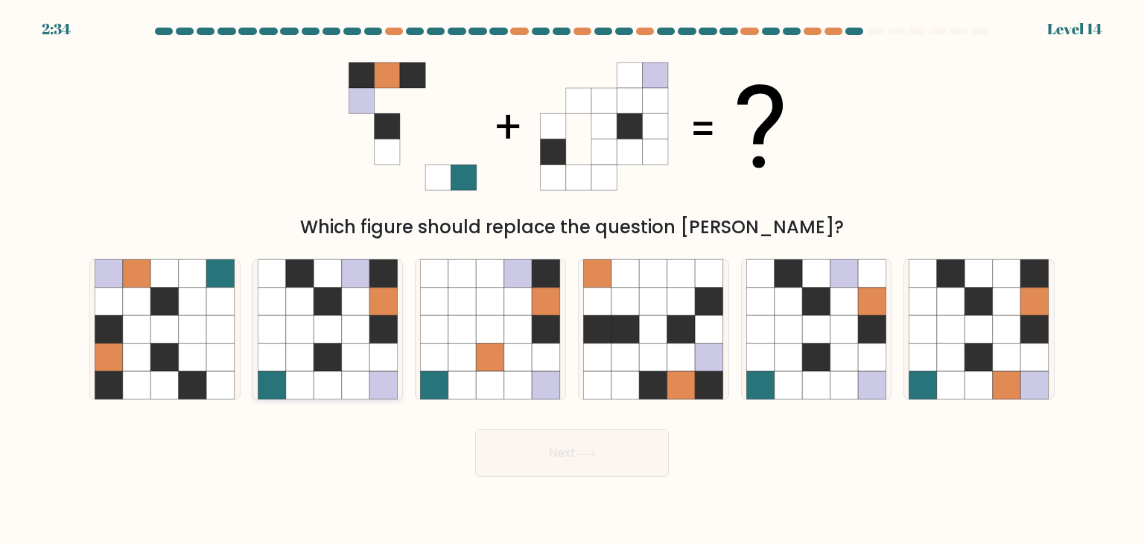
click at [320, 340] on icon at bounding box center [328, 329] width 28 height 28
click at [572, 279] on input "b." at bounding box center [572, 275] width 1 height 7
radio input "true"
click at [499, 451] on button "Next" at bounding box center [572, 453] width 194 height 48
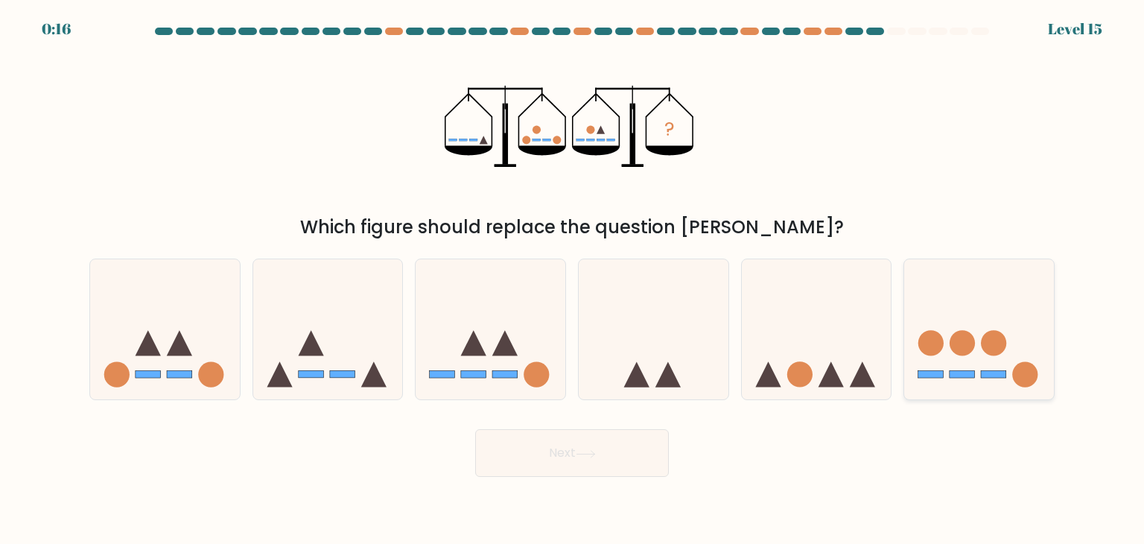
click at [986, 322] on icon at bounding box center [979, 329] width 150 height 124
click at [573, 279] on input "f." at bounding box center [572, 275] width 1 height 7
radio input "true"
click at [604, 460] on button "Next" at bounding box center [572, 453] width 194 height 48
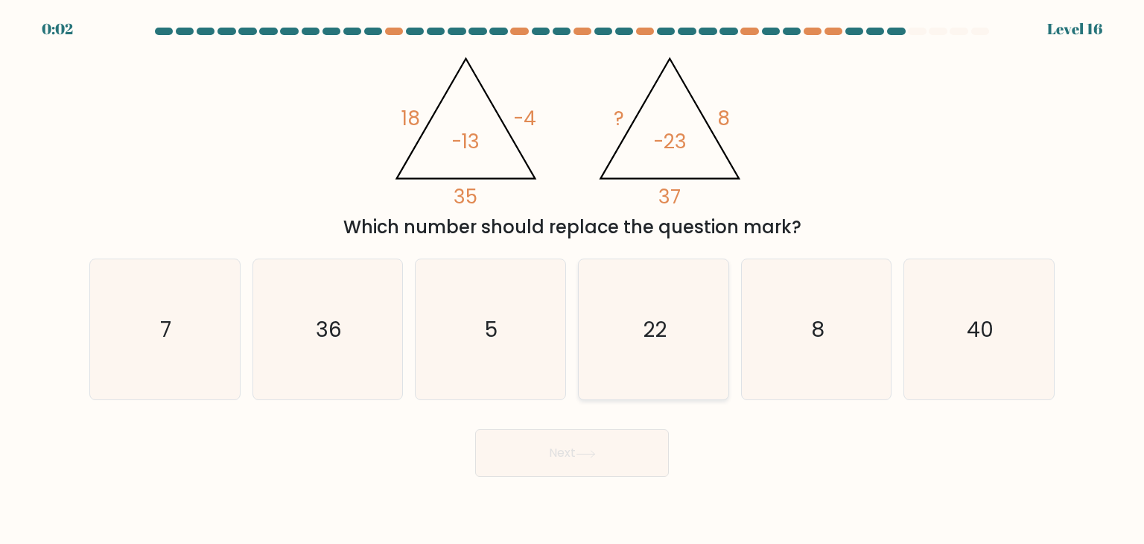
click at [679, 361] on icon "22" at bounding box center [653, 329] width 140 height 140
click at [573, 279] on input "d. 22" at bounding box center [572, 275] width 1 height 7
radio input "true"
click at [587, 443] on button "Next" at bounding box center [572, 453] width 194 height 48
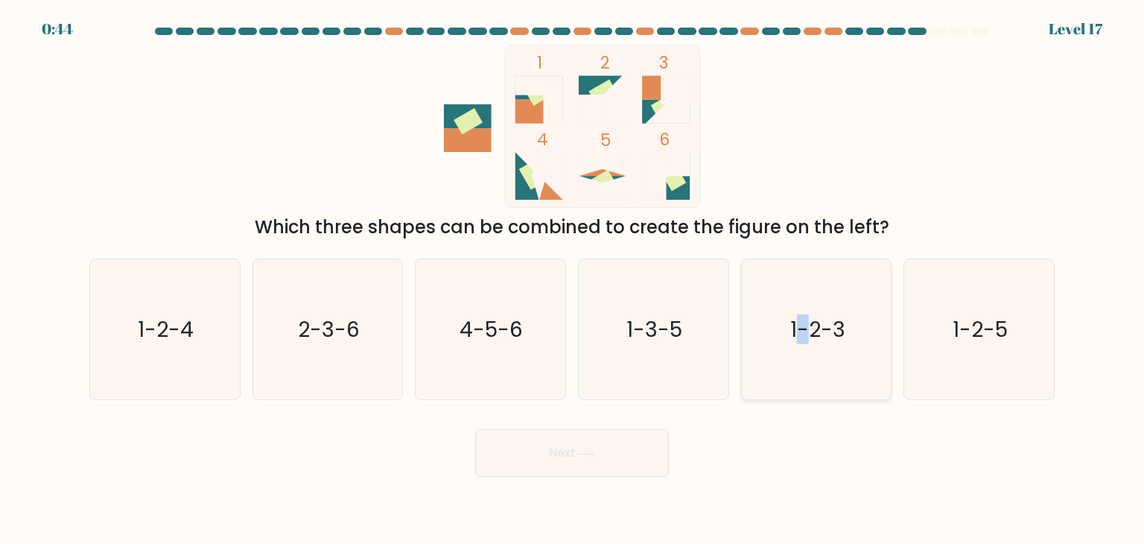
drag, startPoint x: 799, startPoint y: 337, endPoint x: 804, endPoint y: 343, distance: 7.9
click at [804, 343] on text "1-2-3" at bounding box center [817, 329] width 55 height 30
click at [673, 343] on icon "1-3-5" at bounding box center [653, 329] width 140 height 140
click at [573, 279] on input "d. 1-3-5" at bounding box center [572, 275] width 1 height 7
radio input "true"
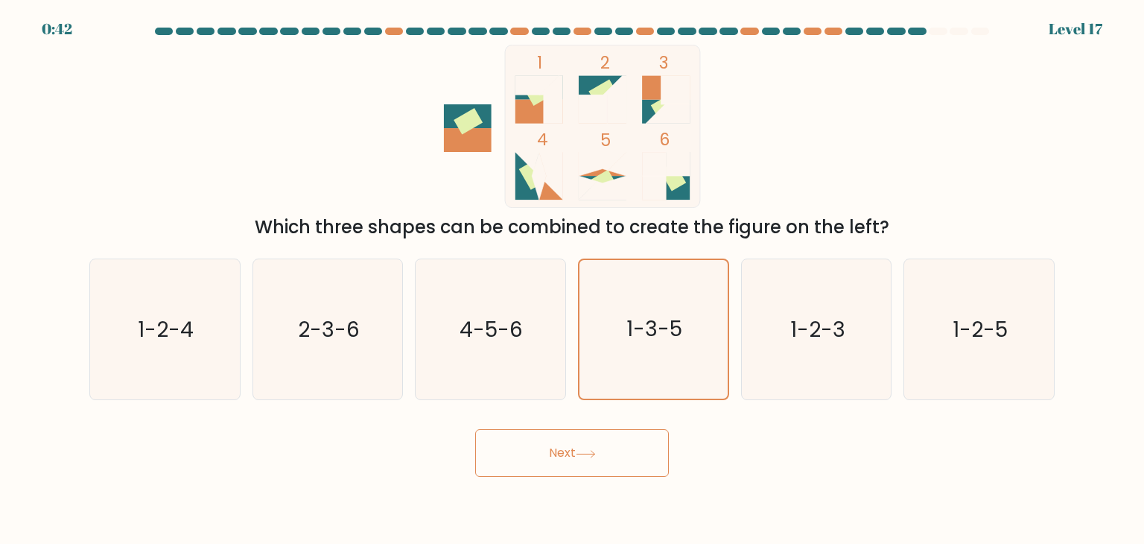
click at [605, 434] on button "Next" at bounding box center [572, 453] width 194 height 48
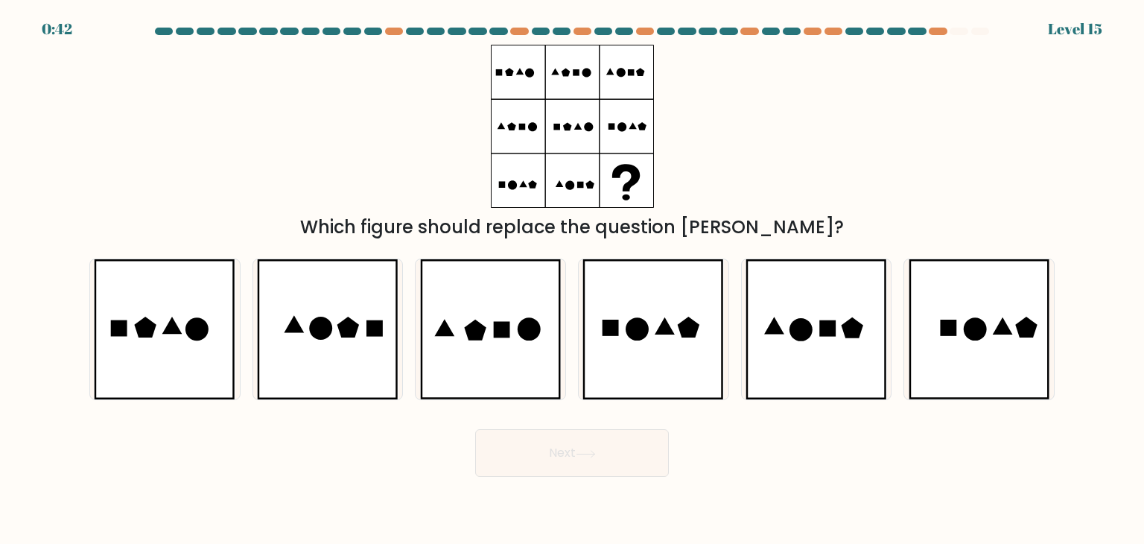
click at [596, 472] on button "Next" at bounding box center [572, 453] width 194 height 48
click at [742, 446] on div "Next" at bounding box center [571, 447] width 983 height 59
click at [741, 331] on div at bounding box center [816, 329] width 151 height 142
click at [573, 279] on input "e." at bounding box center [572, 275] width 1 height 7
radio input "true"
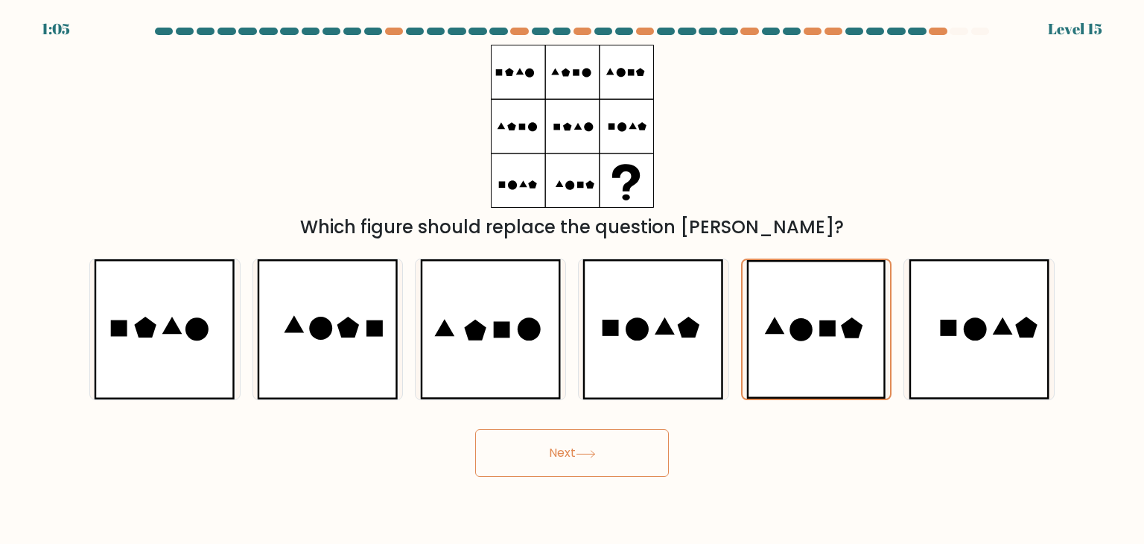
click at [591, 446] on button "Next" at bounding box center [572, 453] width 194 height 48
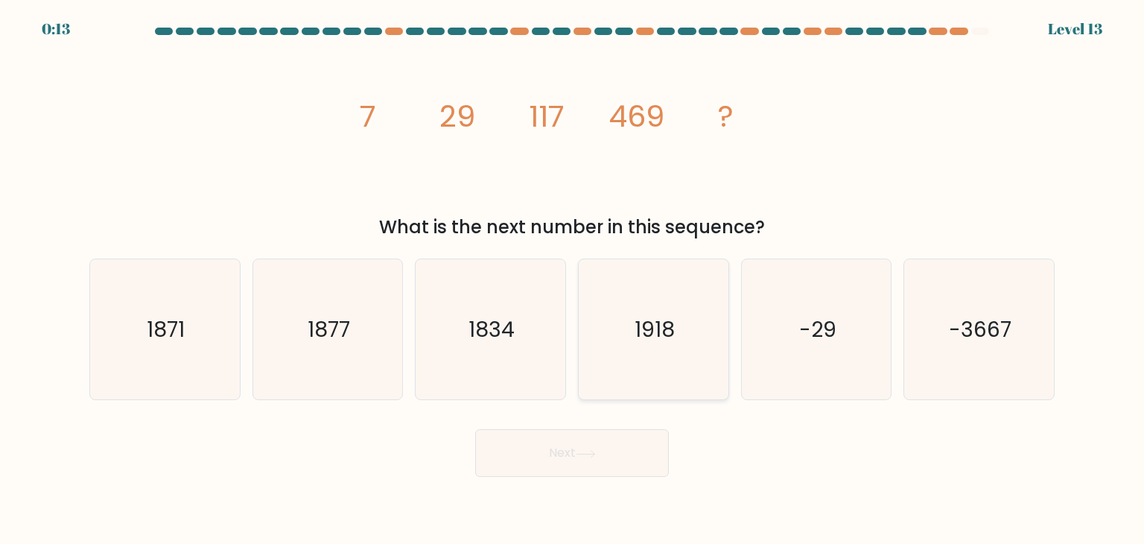
click at [634, 337] on icon "1918" at bounding box center [653, 329] width 140 height 140
click at [573, 279] on input "d. 1918" at bounding box center [572, 275] width 1 height 7
radio input "true"
click at [571, 464] on button "Next" at bounding box center [572, 453] width 194 height 48
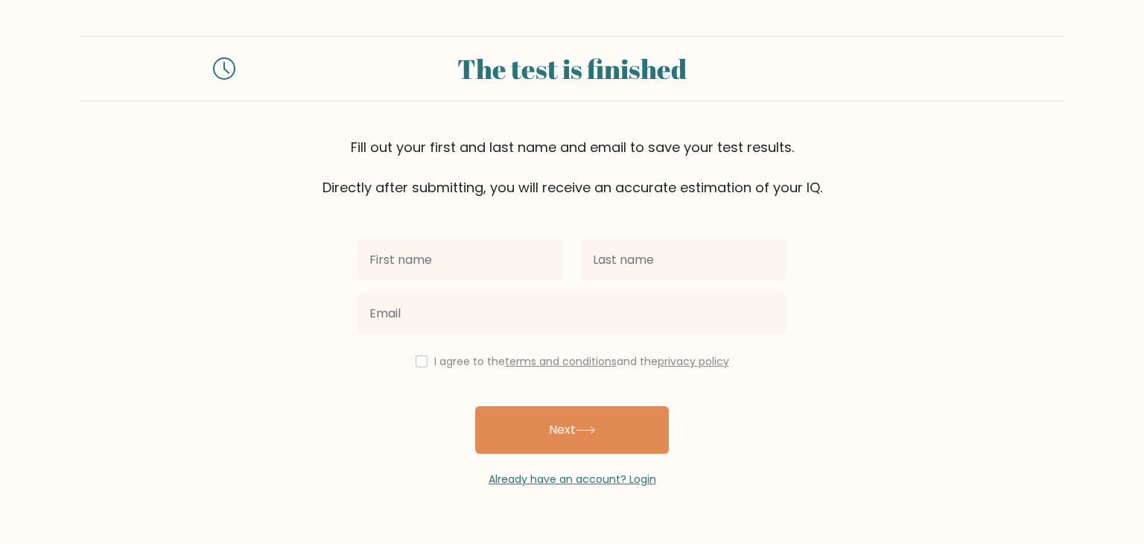
click at [492, 264] on input "text" at bounding box center [461, 260] width 206 height 42
type input "Anthony Mayer"
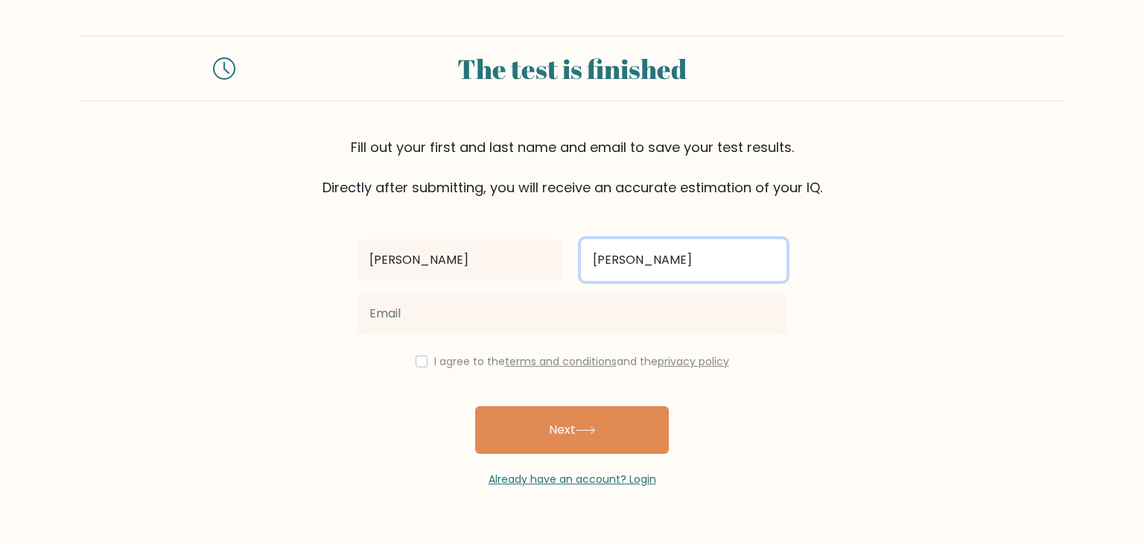
type input "Mancenido"
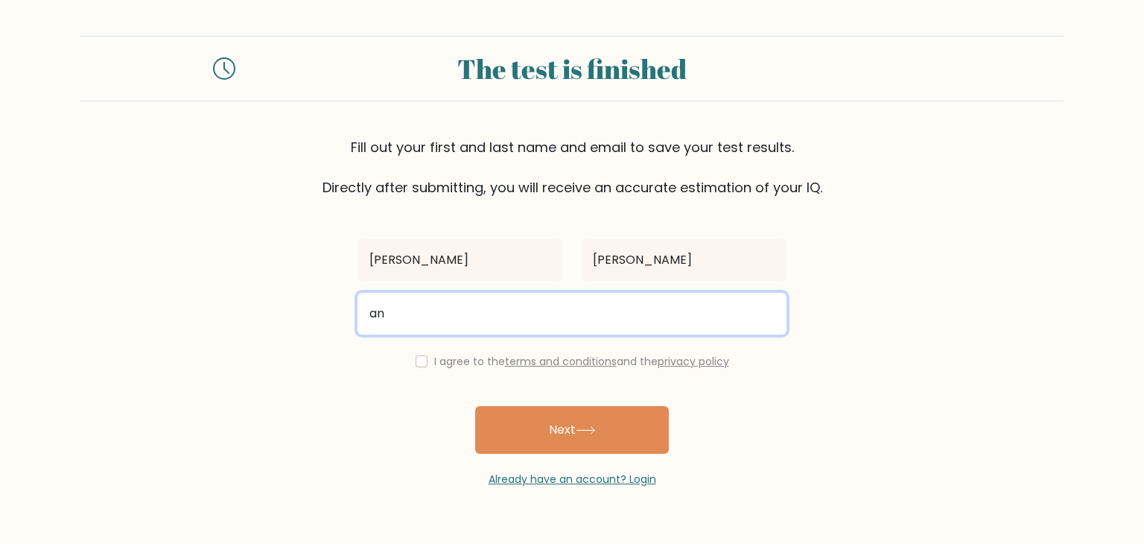
type input "anthonymayergarcia.mancenido@bicol-u.edu.ph"
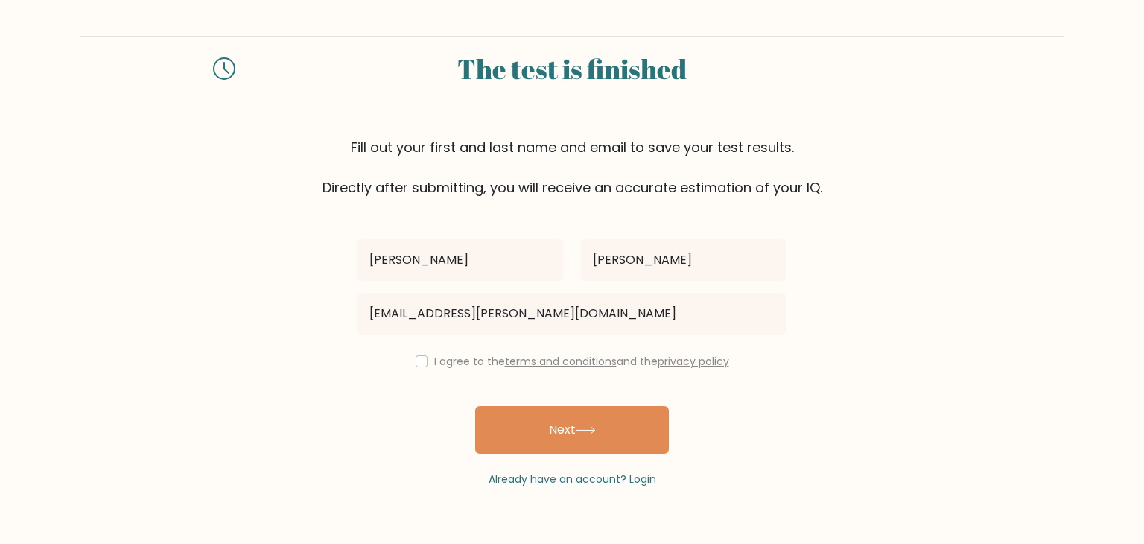
click at [419, 368] on div "I agree to the terms and conditions and the privacy policy" at bounding box center [572, 361] width 447 height 18
click at [422, 363] on input "checkbox" at bounding box center [422, 361] width 12 height 12
checkbox input "true"
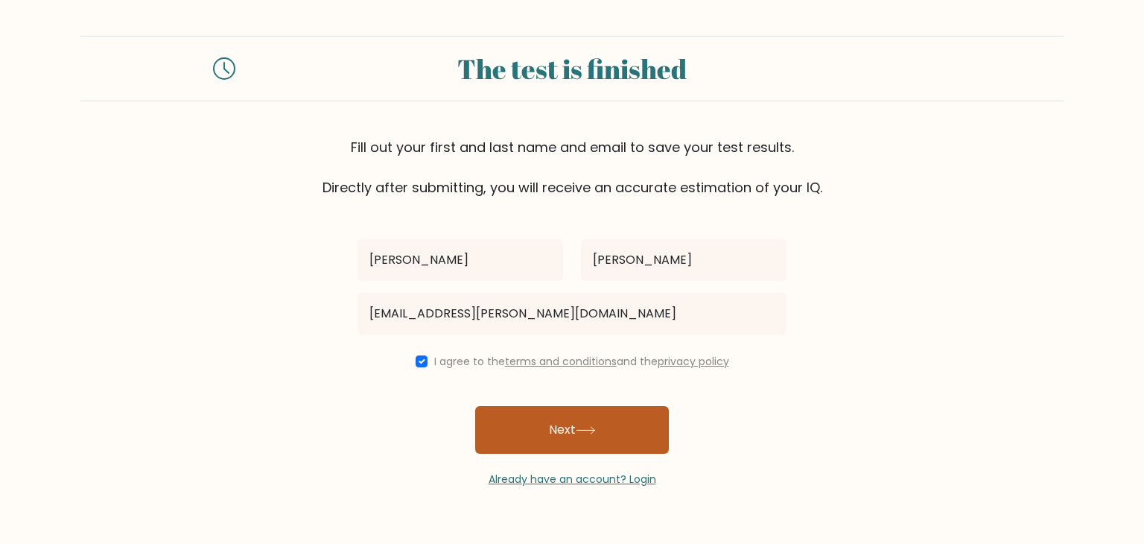
click at [521, 422] on button "Next" at bounding box center [572, 430] width 194 height 48
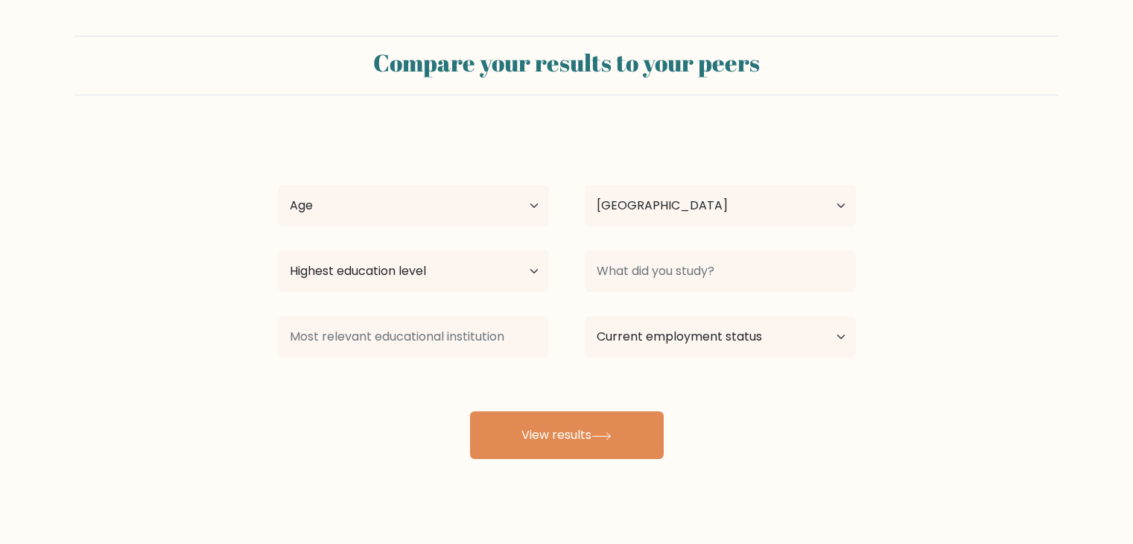
select select "PH"
click at [459, 279] on select "Highest education level No schooling Primary Lower Secondary Upper Secondary Oc…" at bounding box center [413, 271] width 271 height 42
select select "upper_secondary"
click at [278, 250] on select "Highest education level No schooling Primary Lower Secondary Upper Secondary Oc…" at bounding box center [413, 271] width 271 height 42
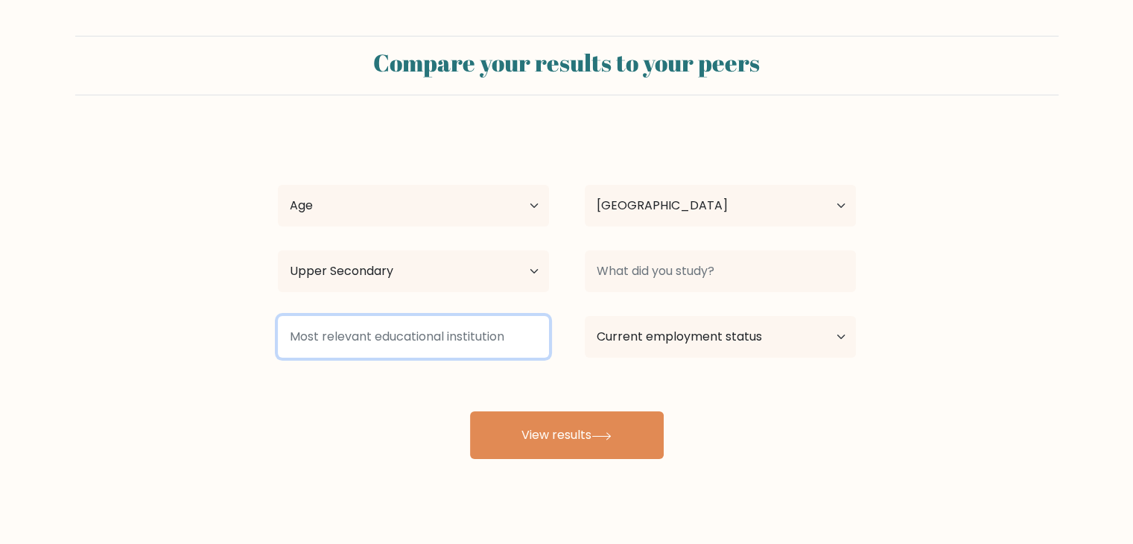
drag, startPoint x: 452, startPoint y: 317, endPoint x: 450, endPoint y: 329, distance: 12.9
click at [452, 318] on input at bounding box center [413, 337] width 271 height 42
click at [449, 331] on input at bounding box center [413, 337] width 271 height 42
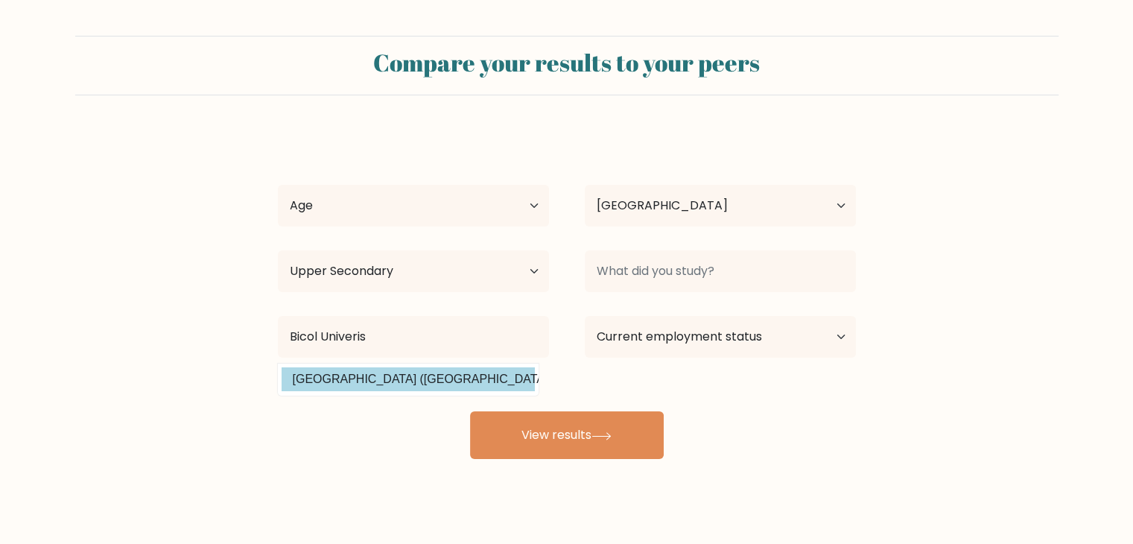
click at [464, 378] on option "Bicol University (Philippines)" at bounding box center [408, 379] width 253 height 24
type input "[GEOGRAPHIC_DATA]"
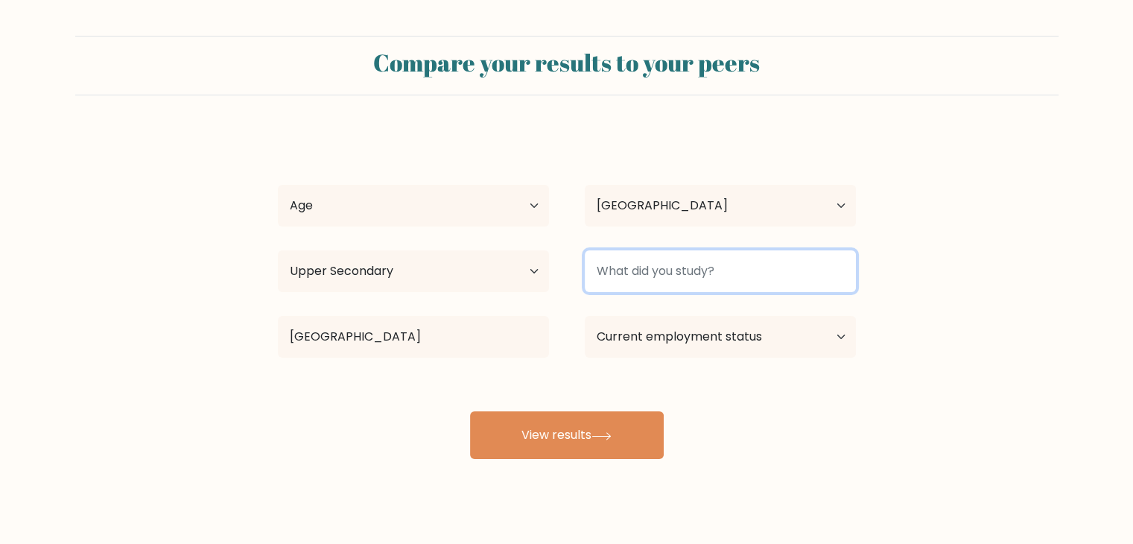
click at [662, 264] on input at bounding box center [720, 271] width 271 height 42
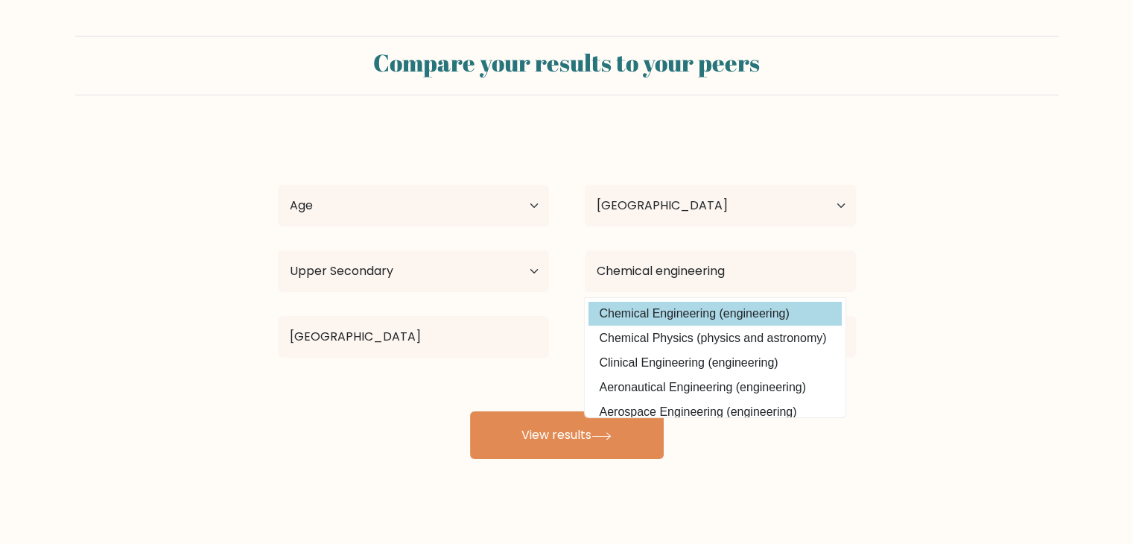
click at [674, 314] on option "Chemical Engineering (engineering)" at bounding box center [714, 314] width 253 height 24
type input "Chemical Engineering"
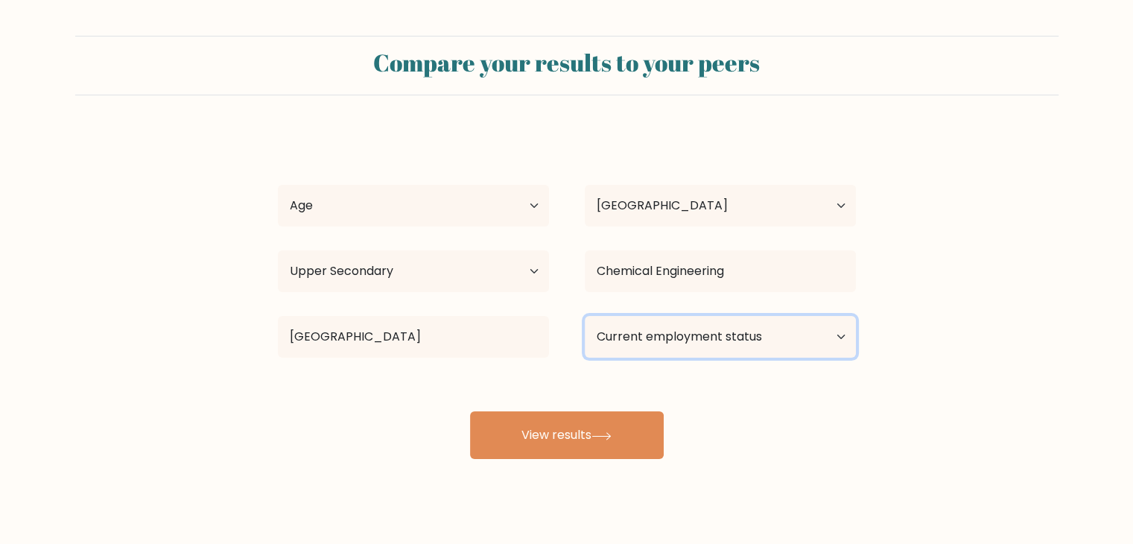
click at [679, 343] on select "Current employment status Employed Student Retired Other / prefer not to answer" at bounding box center [720, 337] width 271 height 42
select select "student"
click at [585, 316] on select "Current employment status Employed Student Retired Other / prefer not to answer" at bounding box center [720, 337] width 271 height 42
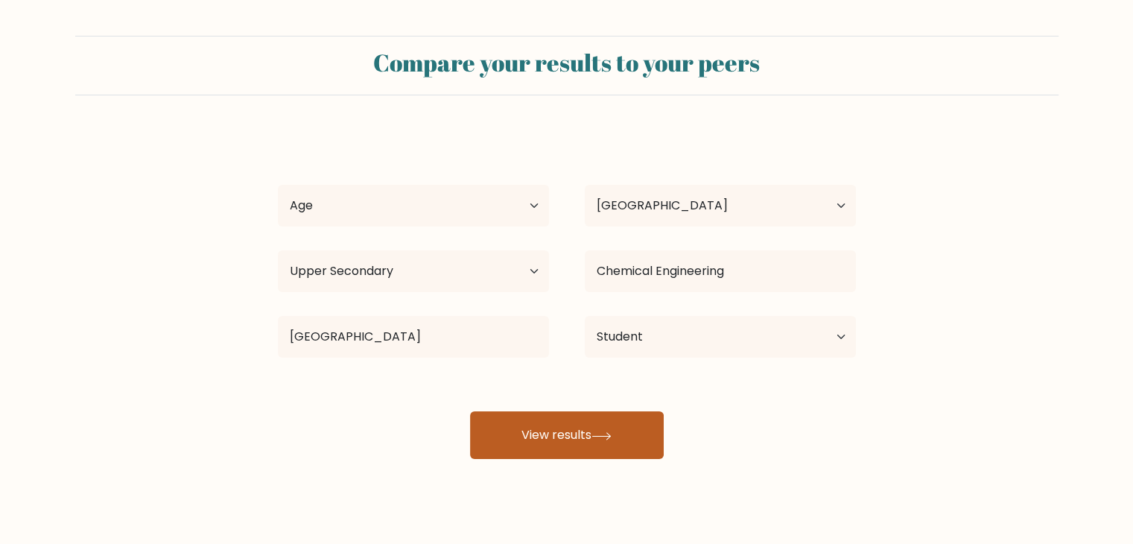
click at [603, 439] on button "View results" at bounding box center [567, 435] width 194 height 48
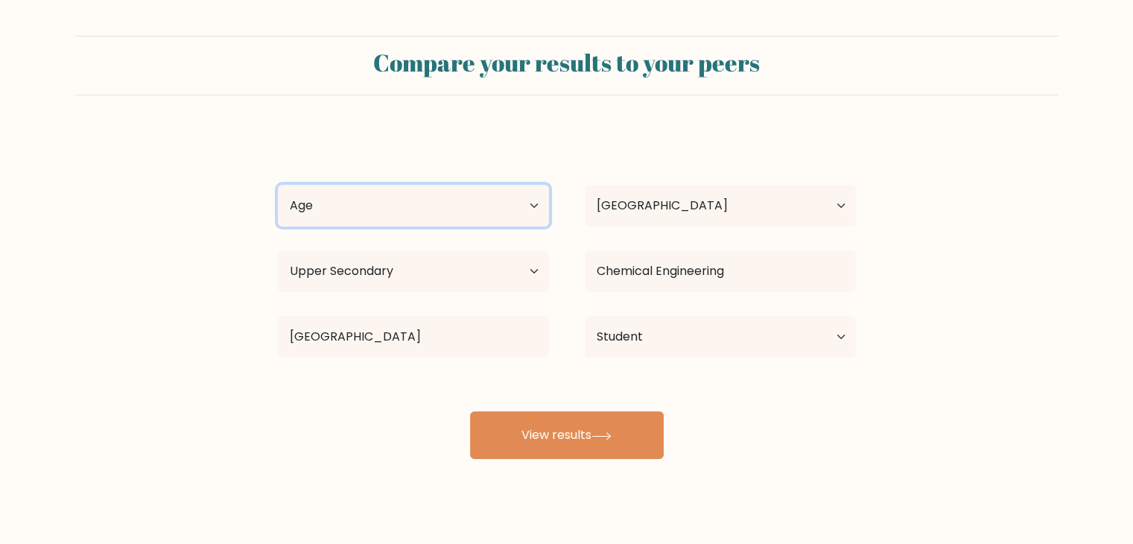
click at [413, 220] on select "Age Under 18 years old 18-24 years old 25-34 years old 35-44 years old 45-54 ye…" at bounding box center [413, 206] width 271 height 42
select select "18_24"
click at [278, 185] on select "Age Under 18 years old 18-24 years old 25-34 years old 35-44 years old 45-54 ye…" at bounding box center [413, 206] width 271 height 42
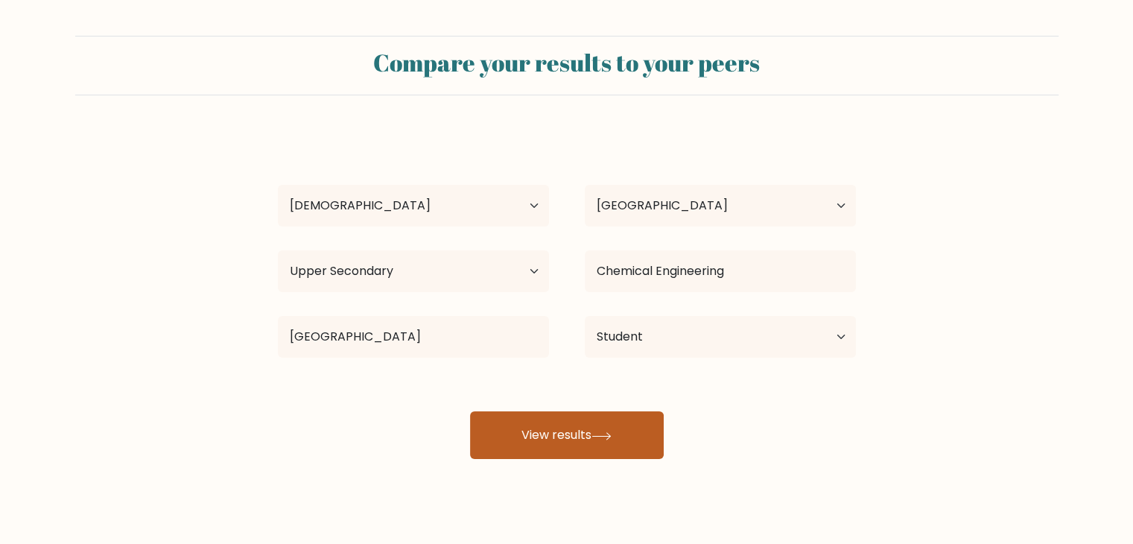
click at [500, 418] on button "View results" at bounding box center [567, 435] width 194 height 48
